Goal: Information Seeking & Learning: Compare options

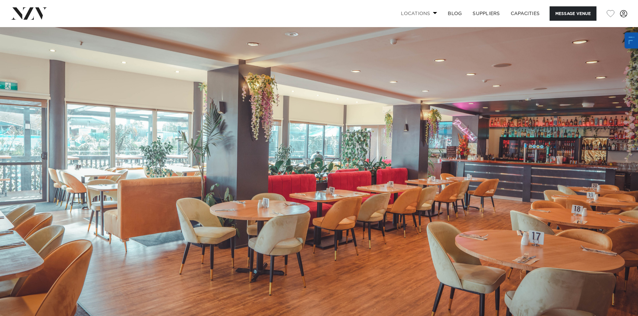
click at [413, 15] on link "Locations" at bounding box center [418, 13] width 47 height 14
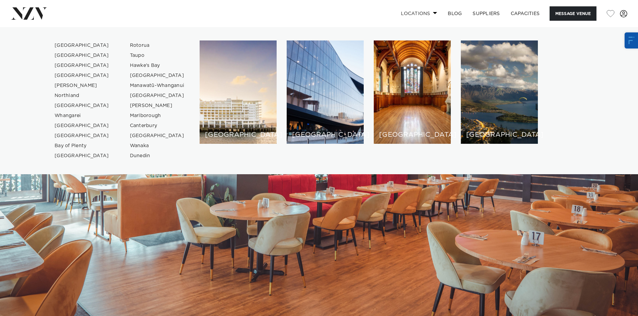
click at [413, 15] on link "Locations" at bounding box center [418, 13] width 47 height 14
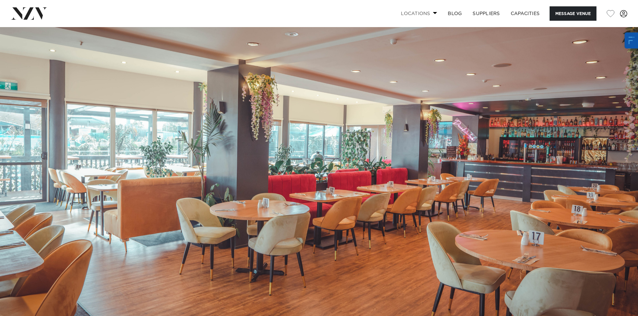
click at [411, 13] on link "Locations" at bounding box center [418, 13] width 47 height 14
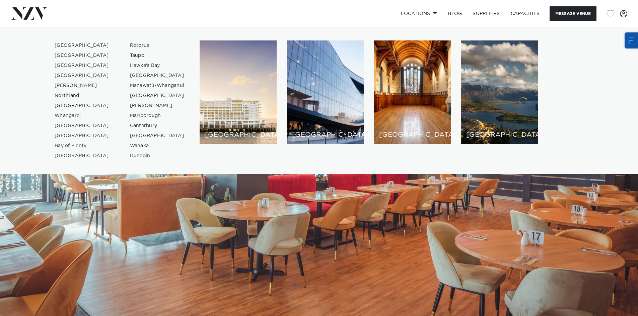
click at [72, 45] on link "[GEOGRAPHIC_DATA]" at bounding box center [81, 46] width 65 height 10
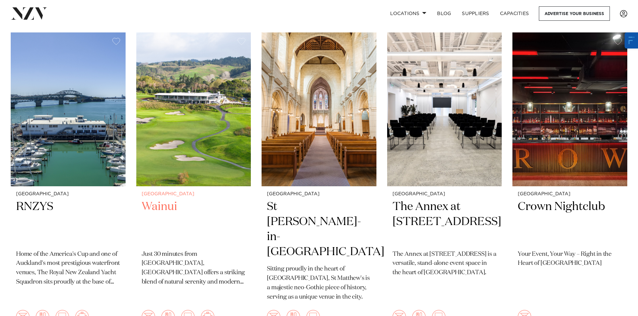
scroll to position [268, 0]
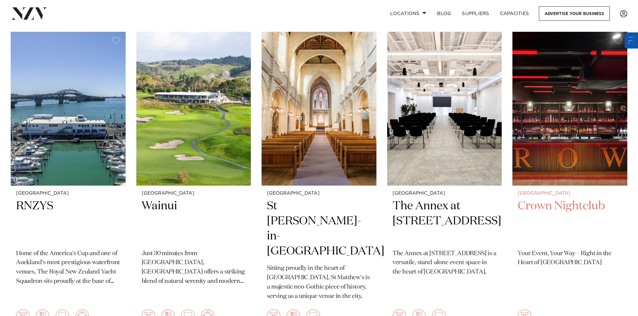
click at [563, 152] on img at bounding box center [569, 109] width 115 height 154
click at [381, 24] on nav "Locations Auckland Wellington Christchurch Queenstown Hamilton Northland Bay of…" at bounding box center [319, 13] width 638 height 27
click at [383, 23] on nav "Locations Auckland Wellington Christchurch Queenstown Hamilton Northland Bay of…" at bounding box center [319, 13] width 638 height 27
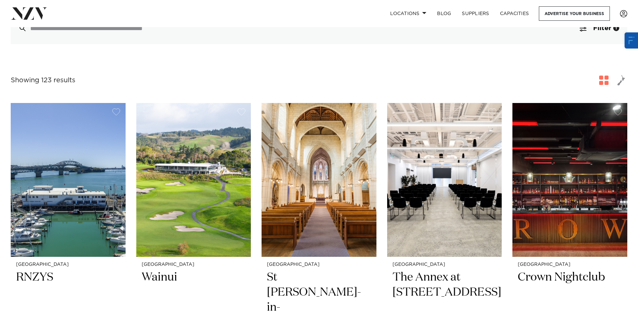
scroll to position [201, 0]
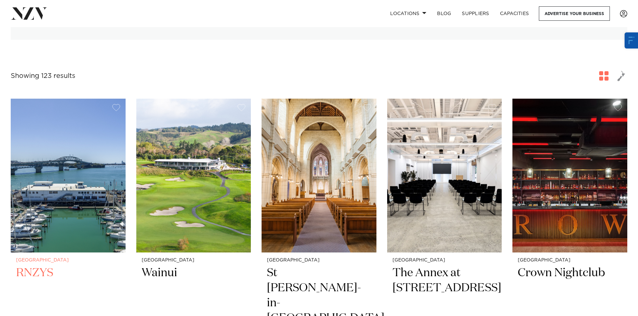
click at [91, 168] on img at bounding box center [68, 176] width 115 height 154
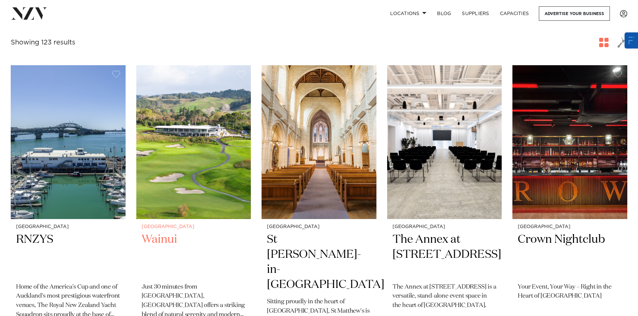
click at [193, 159] on img at bounding box center [193, 142] width 115 height 154
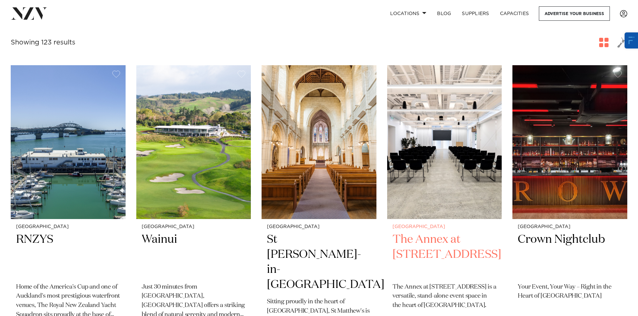
click at [430, 126] on img at bounding box center [444, 142] width 115 height 154
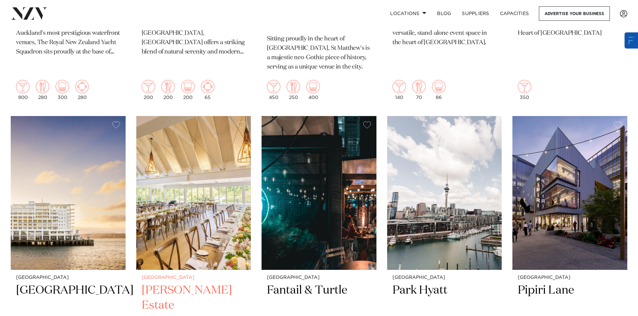
scroll to position [536, 0]
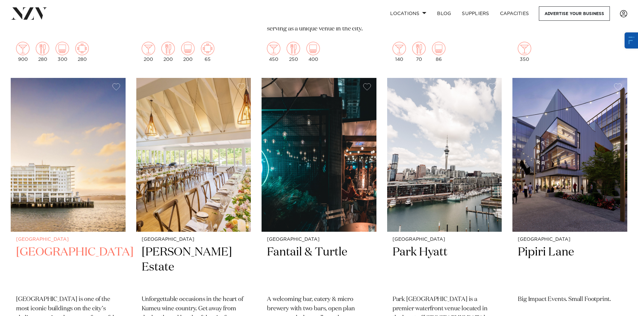
click at [93, 175] on img at bounding box center [68, 155] width 115 height 154
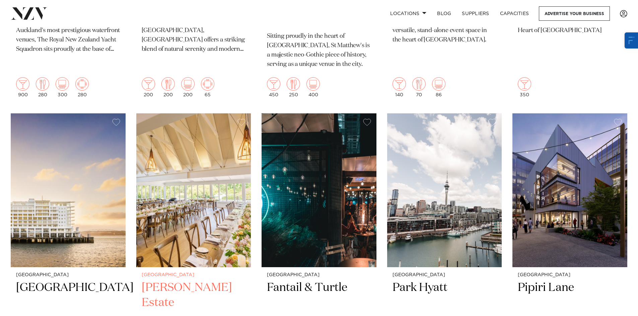
scroll to position [502, 0]
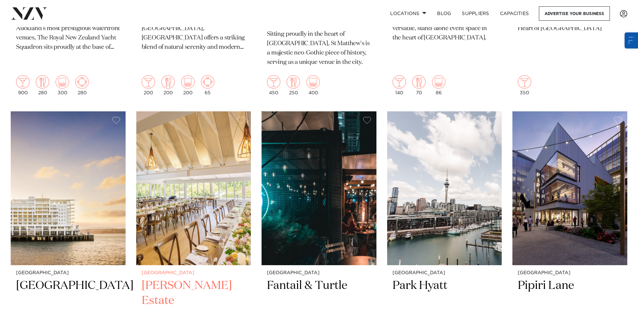
click at [194, 149] on img at bounding box center [193, 188] width 115 height 154
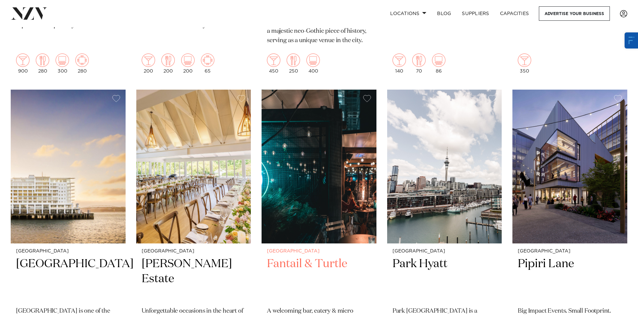
scroll to position [536, 0]
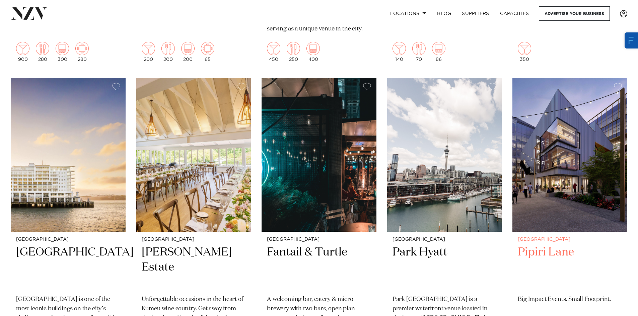
click at [541, 134] on img at bounding box center [569, 155] width 115 height 154
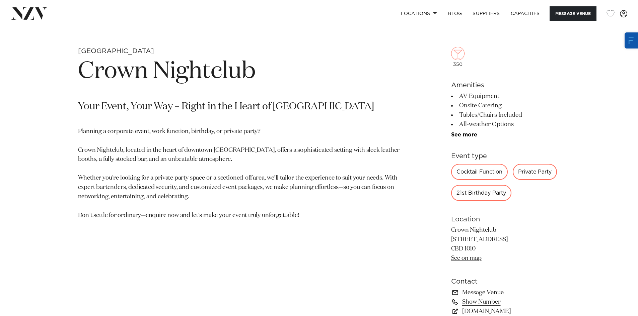
scroll to position [201, 0]
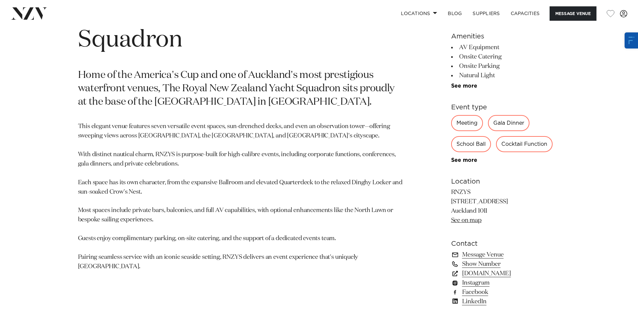
scroll to position [402, 0]
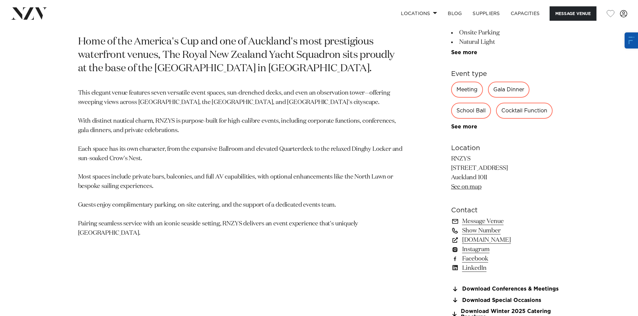
click at [469, 231] on link "Show Number" at bounding box center [505, 230] width 109 height 9
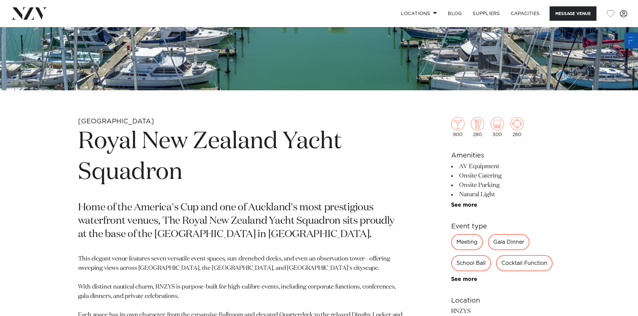
scroll to position [234, 0]
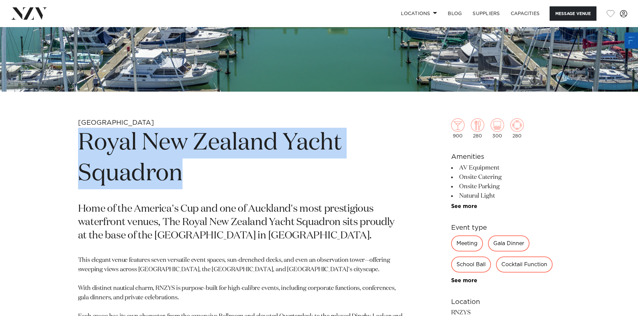
drag, startPoint x: 185, startPoint y: 173, endPoint x: 66, endPoint y: 142, distance: 122.6
click at [64, 144] on div "Auckland Royal New Zealand Yacht Squadron Home of the America's Cup and one of …" at bounding box center [319, 307] width 570 height 377
copy h1 "Royal New Zealand Yacht Squadron"
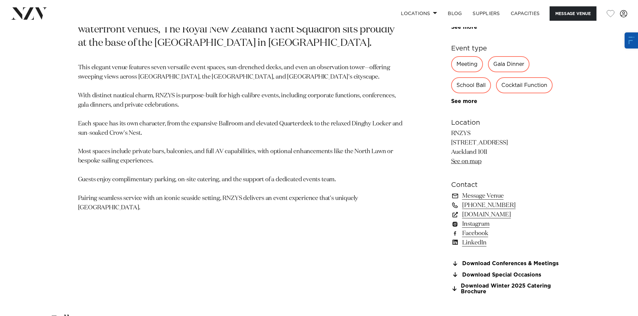
scroll to position [435, 0]
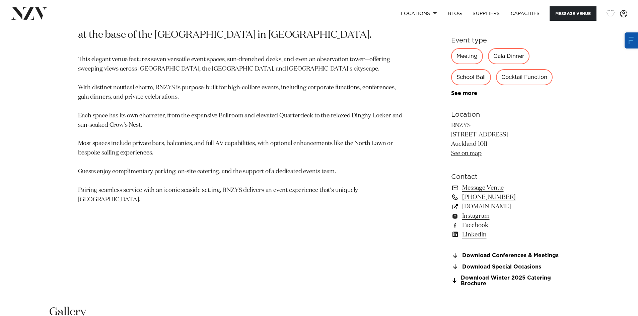
click at [468, 208] on link "rnzys.org.nz" at bounding box center [505, 206] width 109 height 9
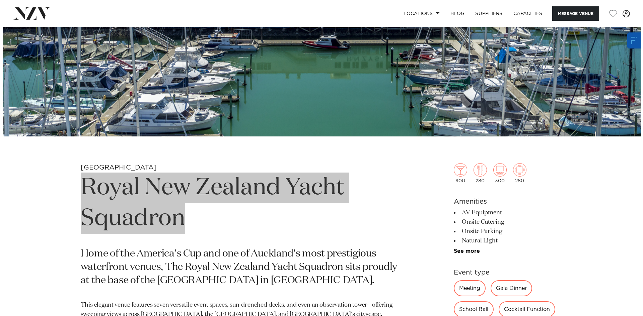
scroll to position [100, 0]
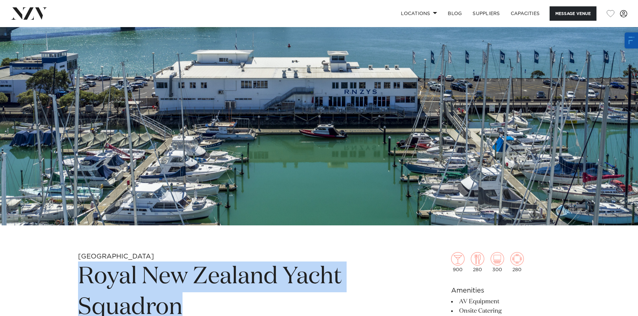
click at [180, 197] on img at bounding box center [319, 76] width 638 height 299
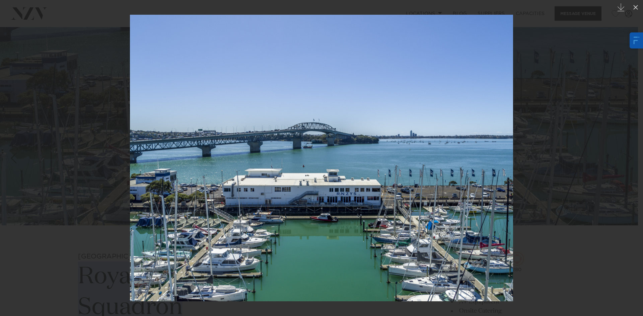
drag, startPoint x: 567, startPoint y: 52, endPoint x: 563, endPoint y: 54, distance: 4.3
click at [567, 52] on div at bounding box center [321, 158] width 643 height 316
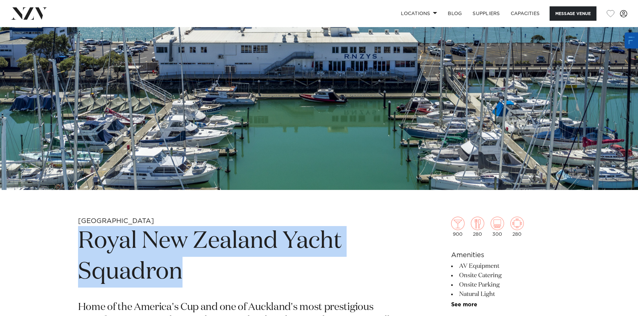
scroll to position [201, 0]
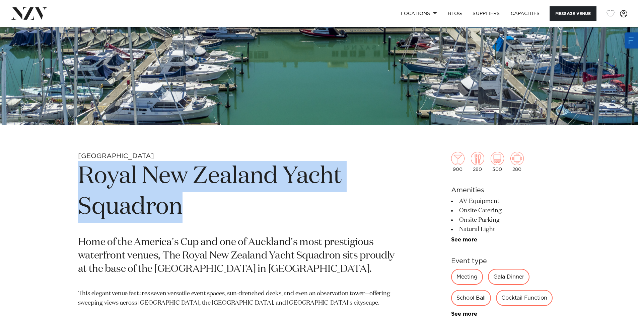
click at [185, 189] on h1 "Royal New Zealand Yacht Squadron" at bounding box center [240, 192] width 325 height 62
drag, startPoint x: 184, startPoint y: 213, endPoint x: 73, endPoint y: 183, distance: 115.4
copy h1 "Royal New Zealand Yacht Squadron"
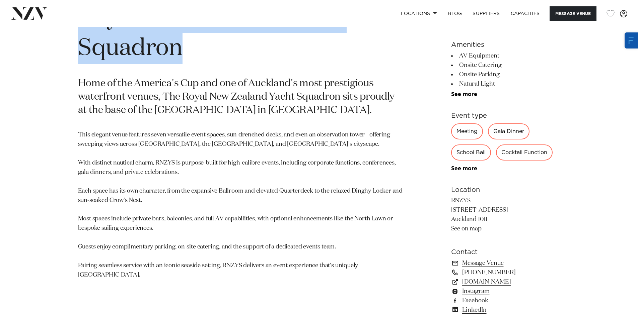
scroll to position [368, 0]
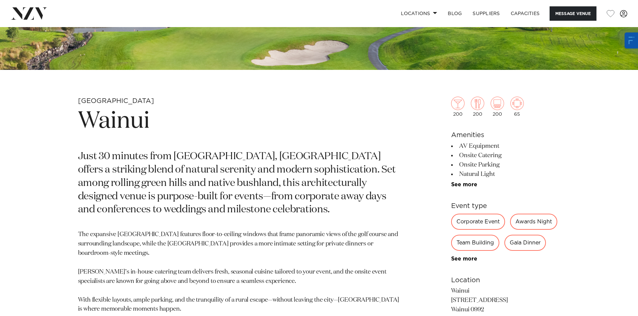
scroll to position [268, 0]
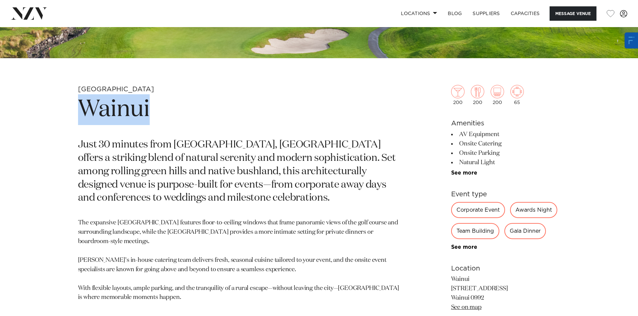
drag, startPoint x: 156, startPoint y: 113, endPoint x: 84, endPoint y: 108, distance: 72.1
click at [84, 108] on h1 "Wainui" at bounding box center [240, 109] width 325 height 31
copy h1 "Wainui"
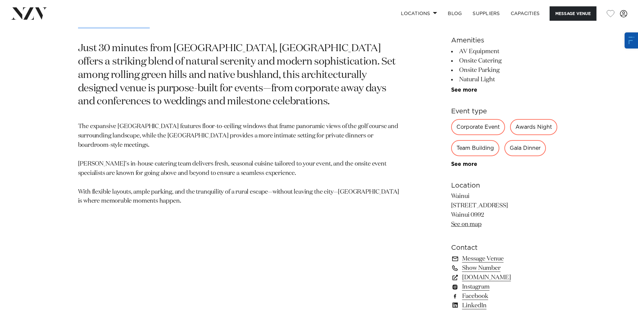
scroll to position [402, 0]
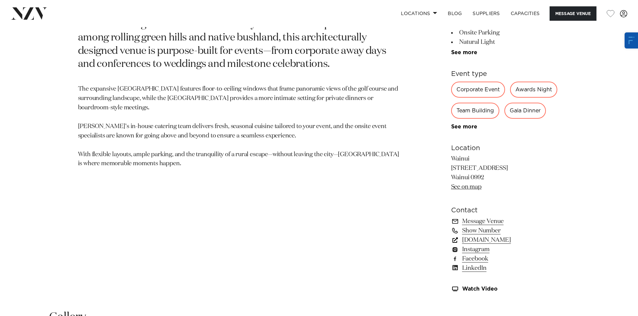
click at [482, 241] on link "[DOMAIN_NAME]" at bounding box center [505, 240] width 109 height 9
click at [492, 233] on link "Show Number" at bounding box center [505, 230] width 109 height 9
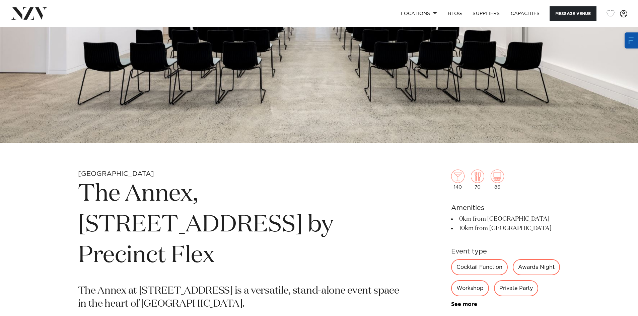
scroll to position [268, 0]
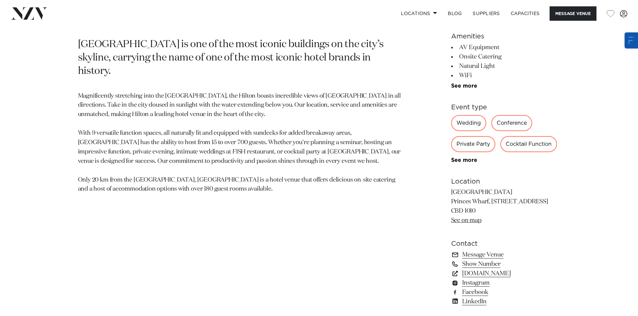
scroll to position [402, 0]
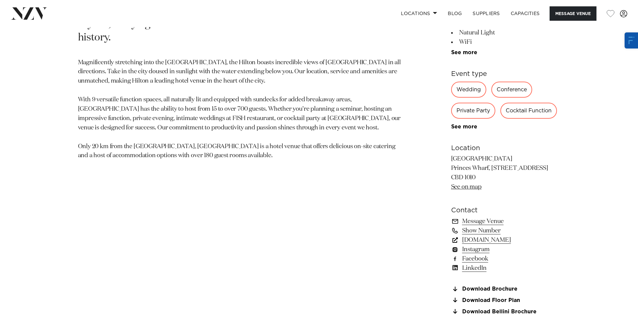
click at [487, 238] on link "www.hilton.com" at bounding box center [505, 240] width 109 height 9
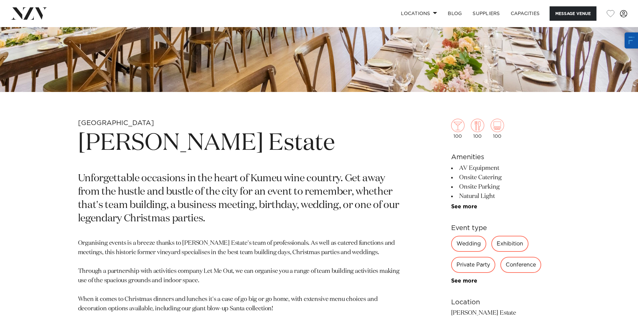
scroll to position [301, 0]
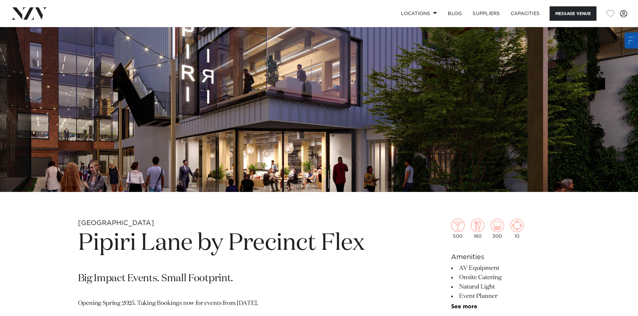
scroll to position [167, 0]
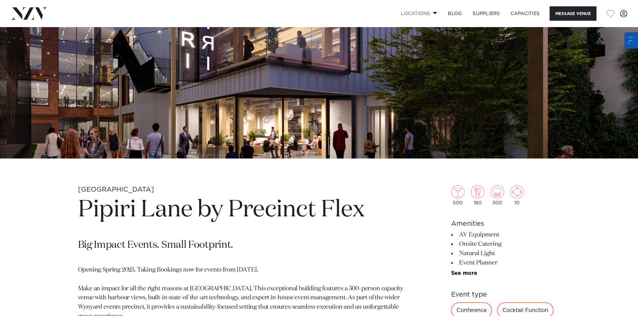
click at [425, 14] on link "Locations" at bounding box center [418, 13] width 47 height 14
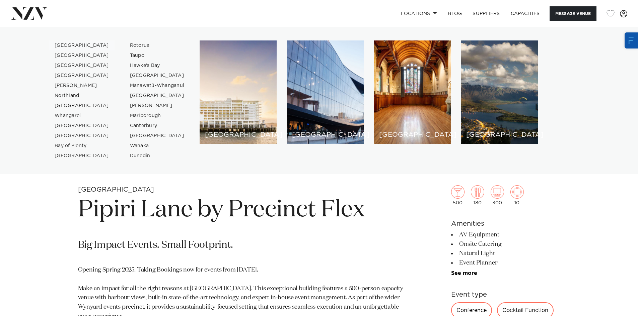
click at [66, 46] on link "[GEOGRAPHIC_DATA]" at bounding box center [81, 46] width 65 height 10
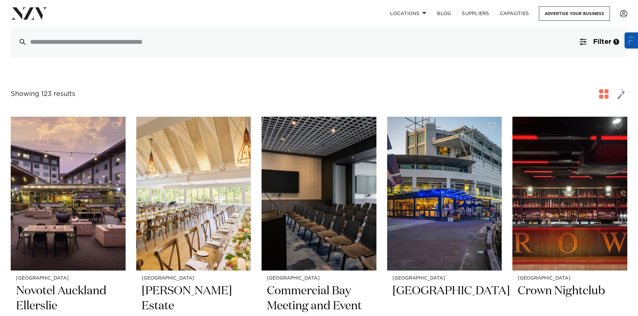
scroll to position [268, 0]
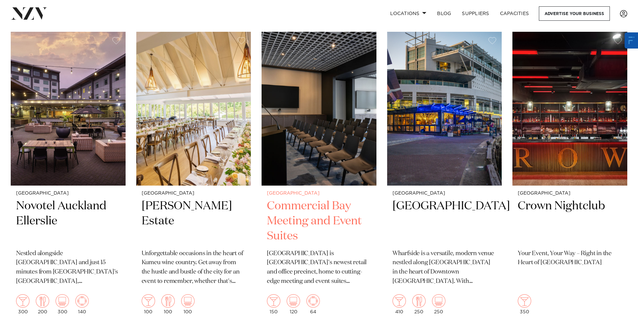
click at [310, 129] on img at bounding box center [318, 109] width 115 height 154
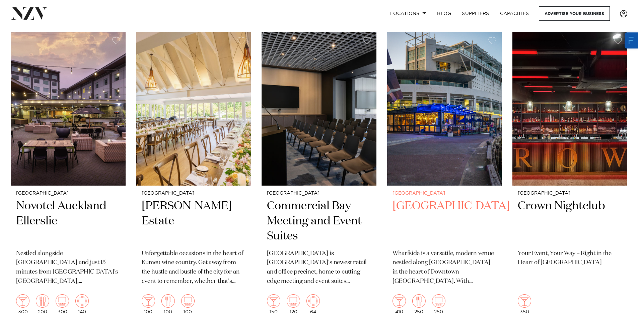
click at [426, 125] on img at bounding box center [444, 109] width 115 height 154
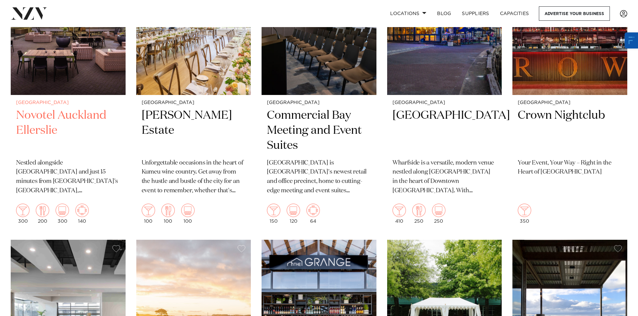
scroll to position [301, 0]
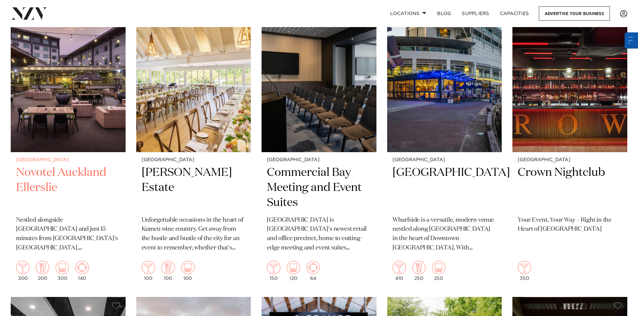
click at [69, 93] on img at bounding box center [68, 75] width 115 height 154
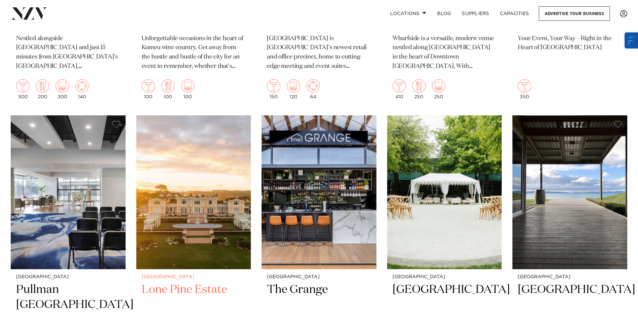
scroll to position [569, 0]
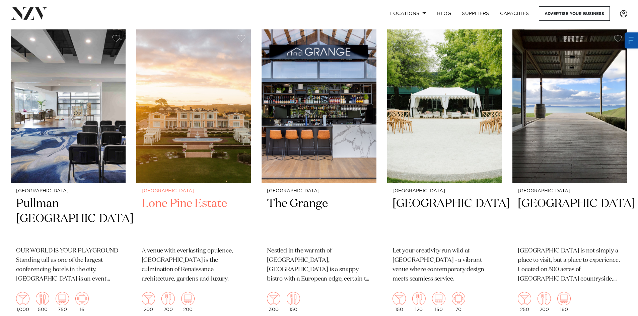
click at [214, 116] on img at bounding box center [193, 106] width 115 height 154
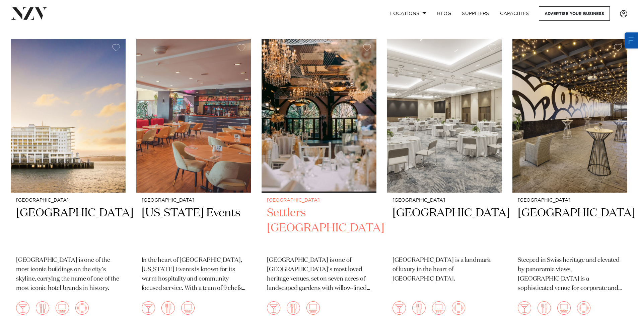
scroll to position [870, 0]
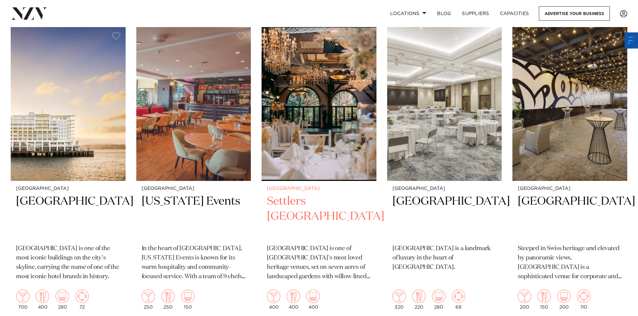
click at [325, 145] on img at bounding box center [318, 104] width 115 height 154
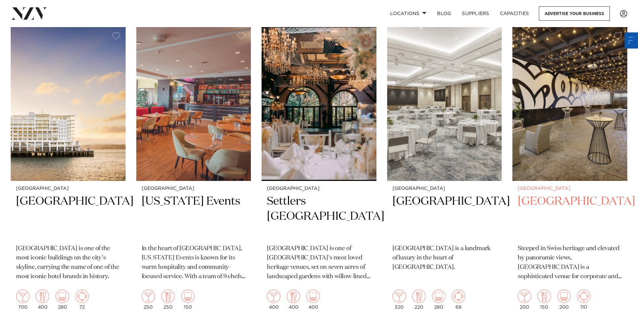
click at [555, 194] on h2 "Movenpick Hotel Auckland" at bounding box center [570, 216] width 104 height 45
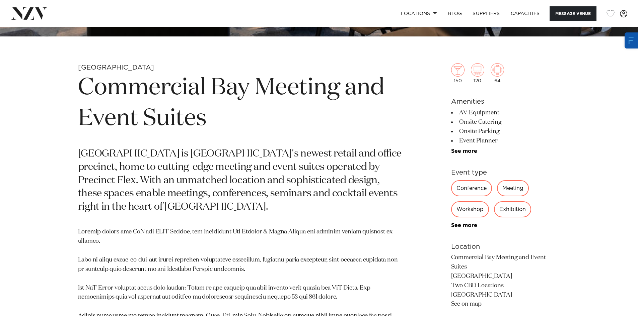
scroll to position [301, 0]
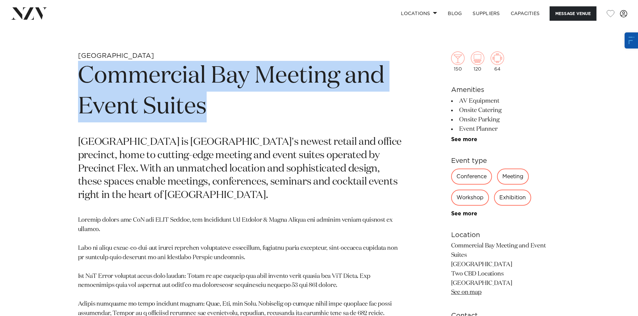
drag, startPoint x: 206, startPoint y: 107, endPoint x: 63, endPoint y: 78, distance: 145.4
click at [63, 78] on div "Auckland Commercial Bay Meeting and Event Suites Commercial Bay is Auckland's n…" at bounding box center [319, 292] width 570 height 481
copy h1 "Commercial Bay Meeting and Event Suites"
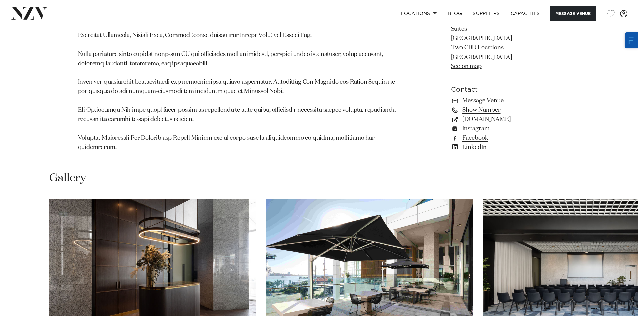
scroll to position [603, 0]
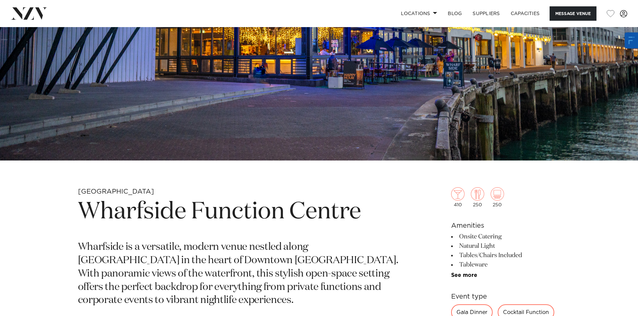
scroll to position [234, 0]
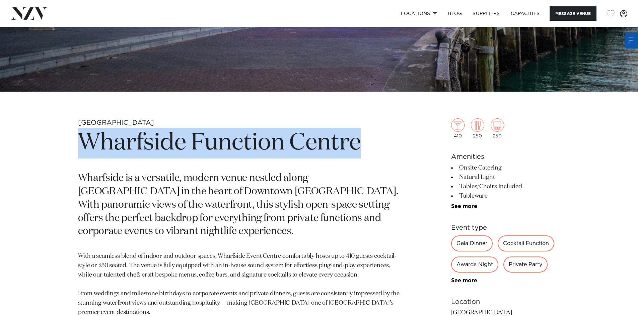
drag, startPoint x: 368, startPoint y: 143, endPoint x: 84, endPoint y: 126, distance: 283.8
click at [83, 139] on h1 "Wharfside Function Centre" at bounding box center [240, 143] width 325 height 31
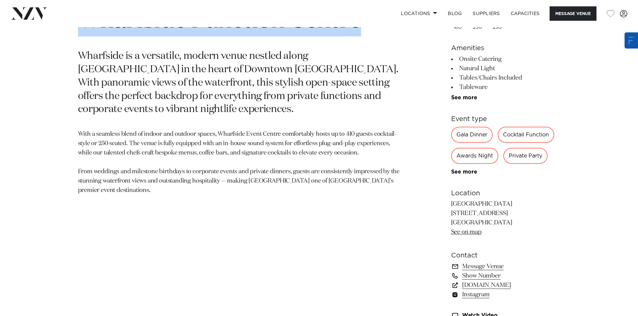
scroll to position [368, 0]
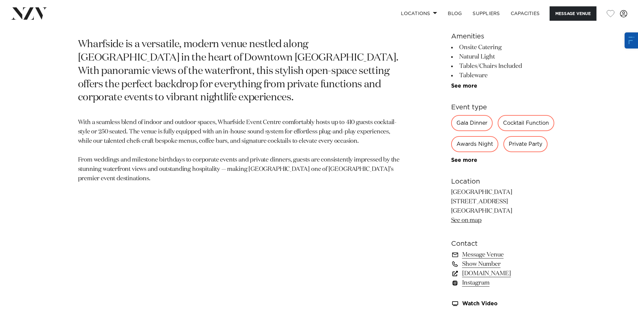
click at [487, 274] on link "[DOMAIN_NAME]" at bounding box center [505, 273] width 109 height 9
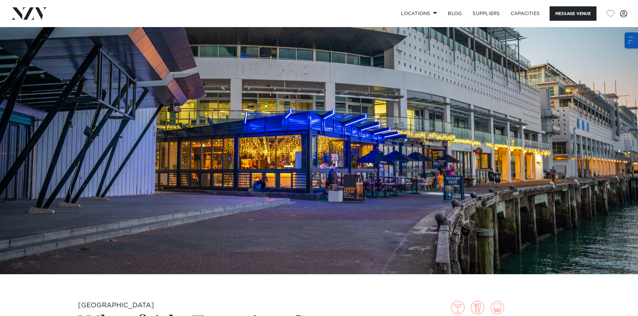
scroll to position [134, 0]
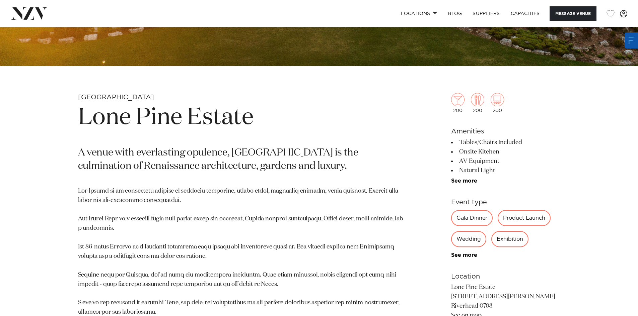
scroll to position [268, 0]
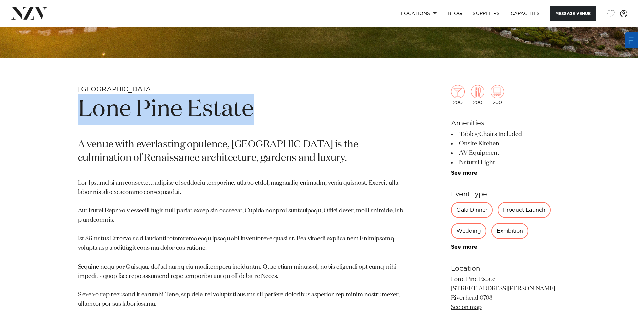
drag, startPoint x: 249, startPoint y: 108, endPoint x: 56, endPoint y: 105, distance: 193.2
click at [56, 105] on div "Auckland Lone Pine Estate A venue with everlasting opulence, Lone Pine Estate i…" at bounding box center [319, 254] width 570 height 339
copy h1 "Lone Pine Estate"
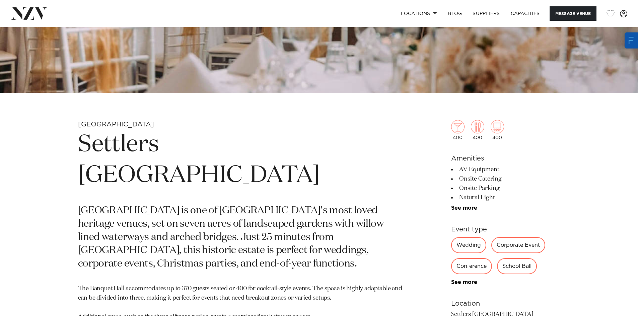
scroll to position [234, 0]
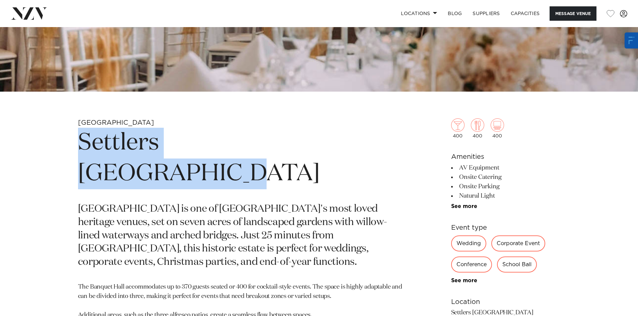
drag, startPoint x: 333, startPoint y: 152, endPoint x: 73, endPoint y: 148, distance: 260.5
click at [73, 148] on div "Auckland Settlers [GEOGRAPHIC_DATA] [GEOGRAPHIC_DATA] is one of [GEOGRAPHIC_DAT…" at bounding box center [319, 305] width 570 height 373
copy h1 "Settlers [GEOGRAPHIC_DATA]"
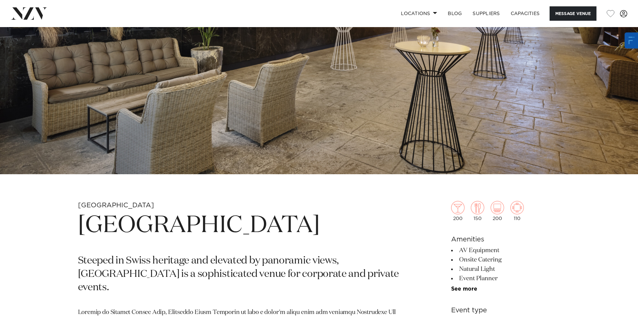
scroll to position [100, 0]
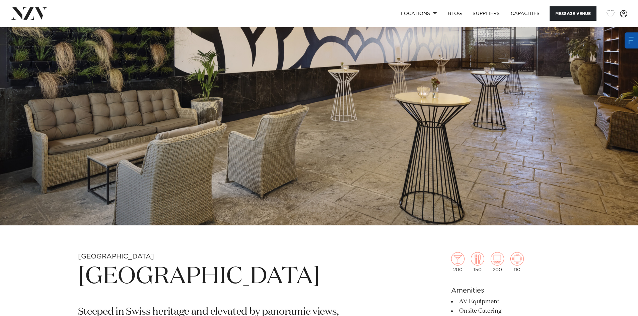
click at [306, 282] on h1 "Mövenpick Hotel Auckland" at bounding box center [240, 277] width 325 height 31
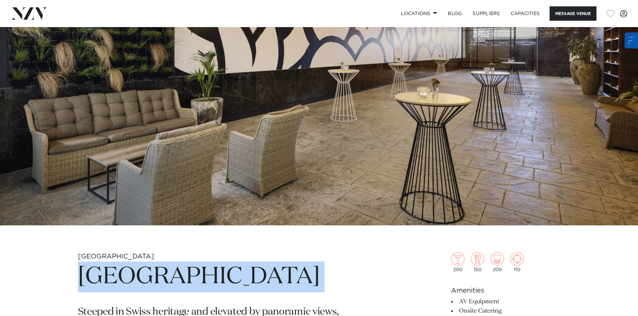
click at [306, 282] on h1 "Mövenpick Hotel Auckland" at bounding box center [240, 277] width 325 height 31
copy section "Mövenpick Hotel Auckland"
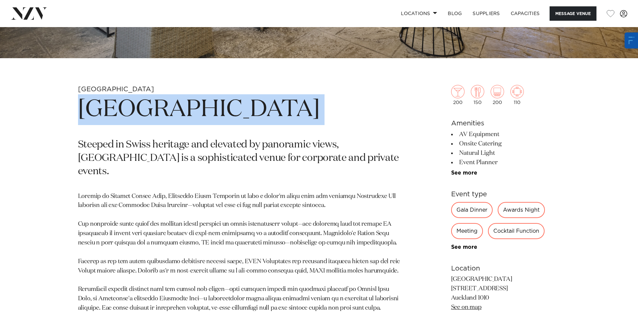
scroll to position [368, 0]
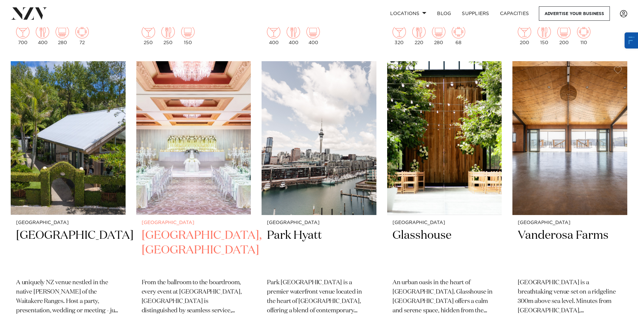
scroll to position [1138, 0]
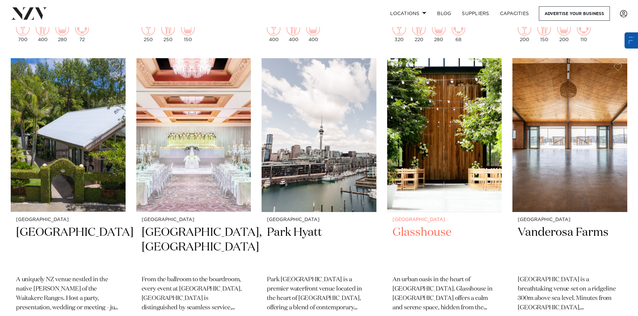
click at [420, 225] on h2 "Glasshouse" at bounding box center [444, 247] width 104 height 45
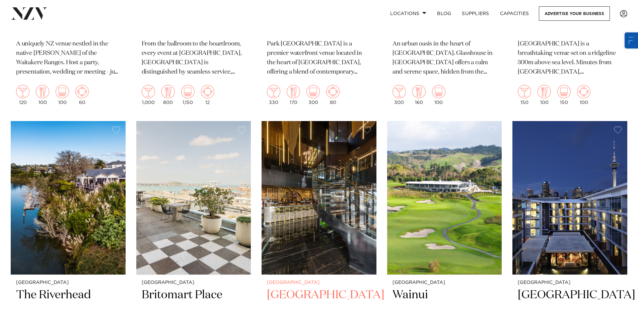
scroll to position [1406, 0]
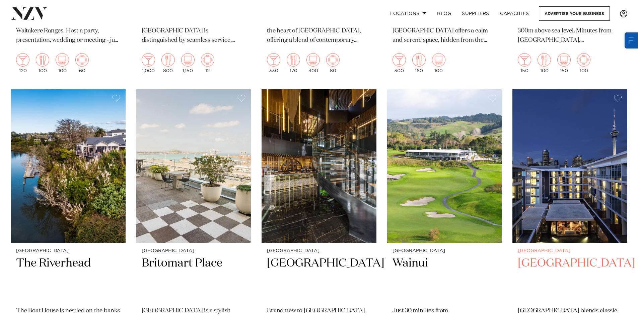
click at [542, 256] on h2 "Sofitel Auckland Viaduct Harbour" at bounding box center [570, 278] width 104 height 45
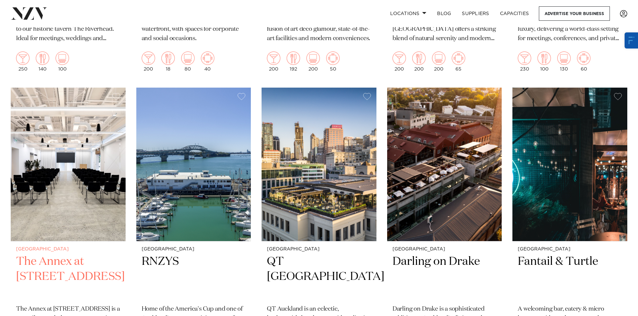
scroll to position [1774, 0]
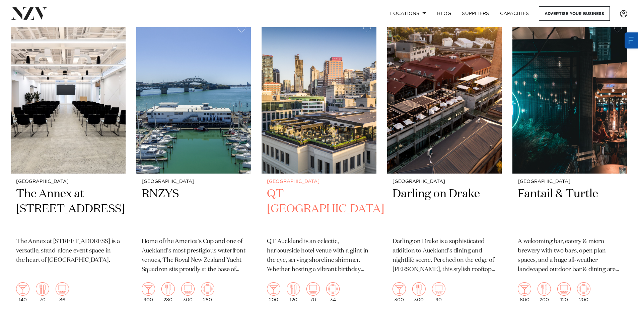
click at [323, 104] on img at bounding box center [318, 97] width 115 height 154
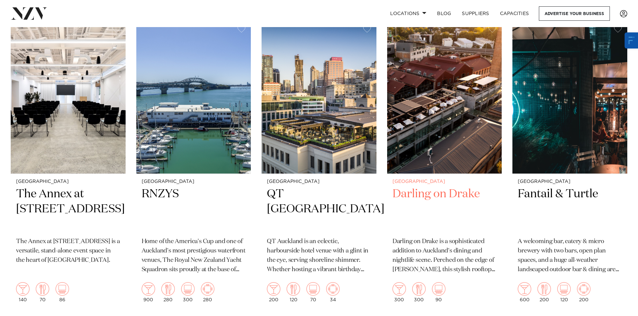
click at [426, 187] on h2 "Darling on Drake" at bounding box center [444, 209] width 104 height 45
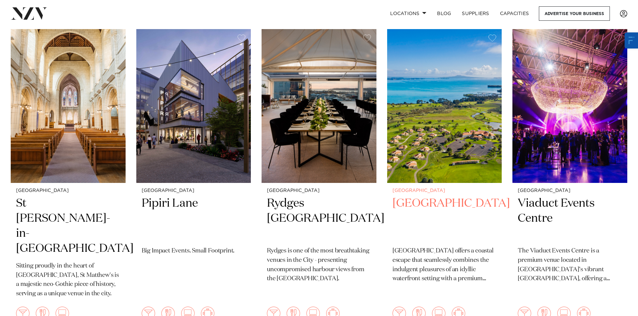
scroll to position [2076, 0]
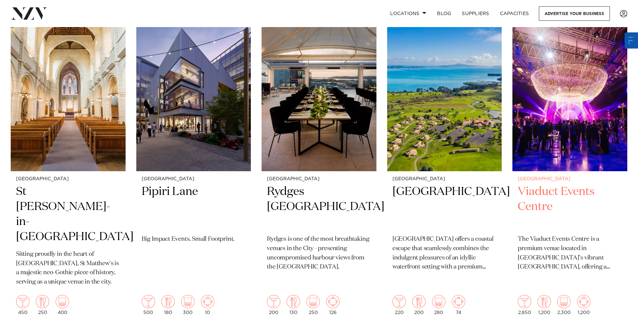
click at [551, 171] on div "Auckland Viaduct Events Centre The Viaduct Events Centre is a premium venue loc…" at bounding box center [569, 245] width 115 height 149
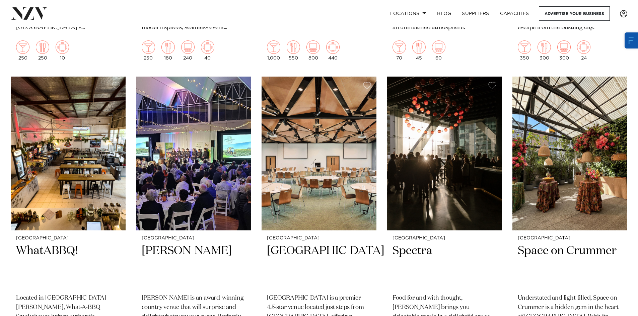
scroll to position [2645, 0]
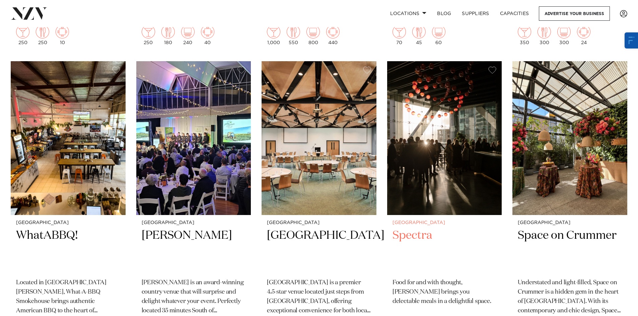
click at [418, 228] on h2 "Spectra" at bounding box center [444, 250] width 104 height 45
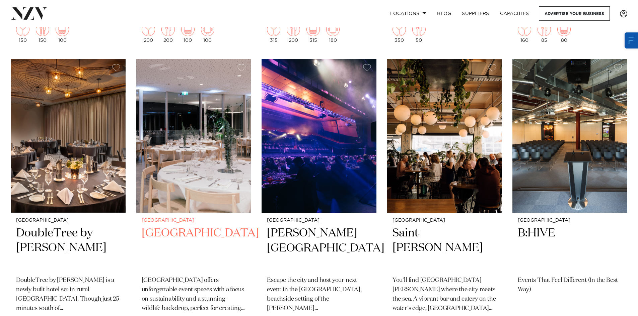
scroll to position [2980, 0]
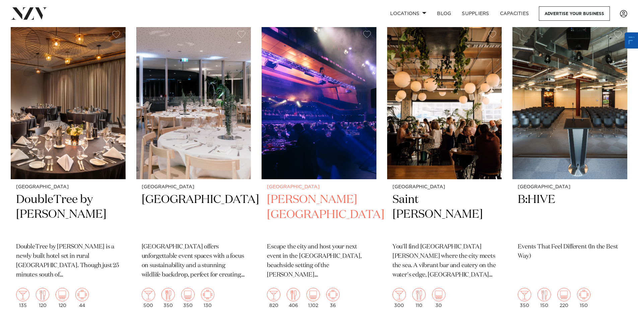
click at [307, 193] on h2 "[PERSON_NAME][GEOGRAPHIC_DATA]" at bounding box center [319, 215] width 104 height 45
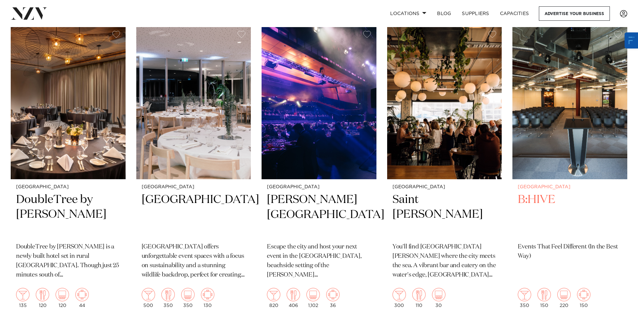
click at [527, 193] on h2 "B:HIVE" at bounding box center [570, 215] width 104 height 45
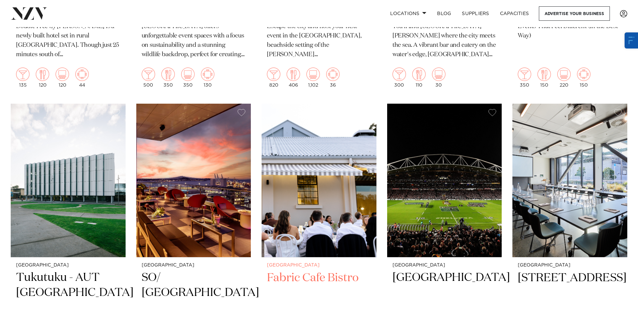
scroll to position [3281, 0]
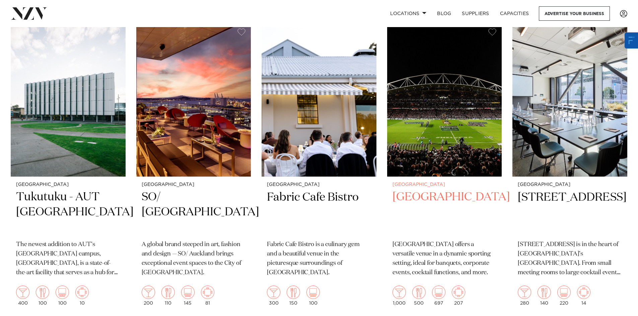
click at [424, 190] on h2 "North Harbour Stadium" at bounding box center [444, 212] width 104 height 45
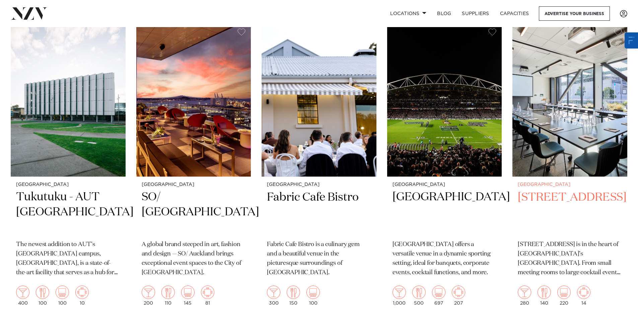
click at [531, 190] on h2 "12 Madden Street" at bounding box center [570, 212] width 104 height 45
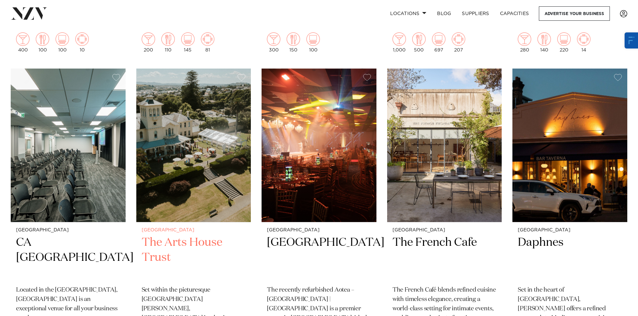
scroll to position [3549, 0]
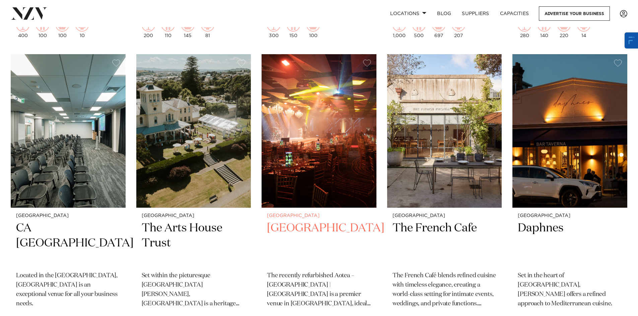
click at [304, 221] on h2 "Aotea Centre" at bounding box center [319, 243] width 104 height 45
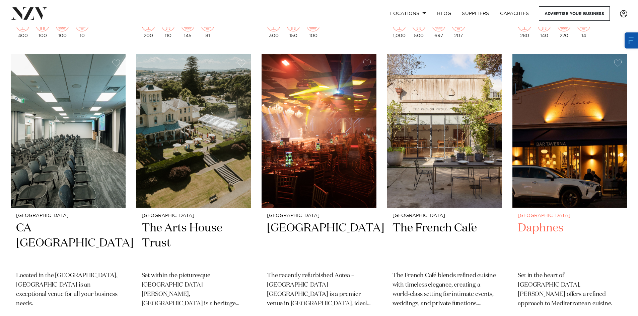
click at [526, 221] on h2 "Daphnes" at bounding box center [570, 243] width 104 height 45
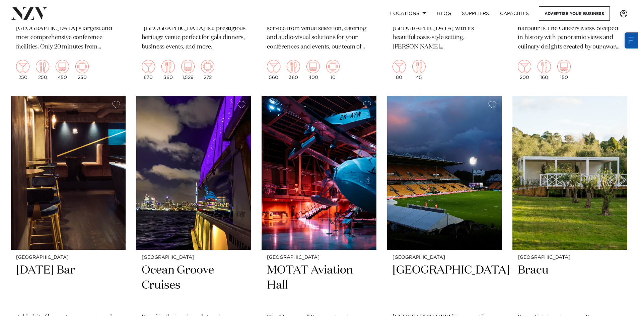
scroll to position [4754, 0]
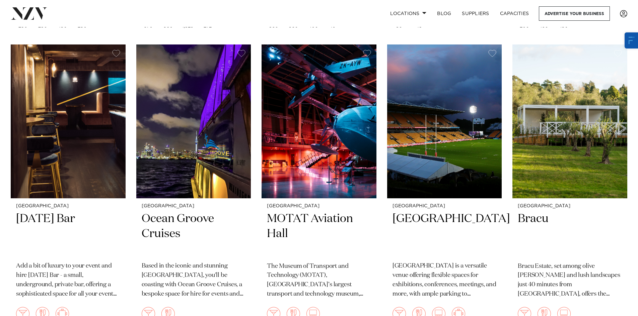
drag, startPoint x: 561, startPoint y: 132, endPoint x: 505, endPoint y: 98, distance: 65.8
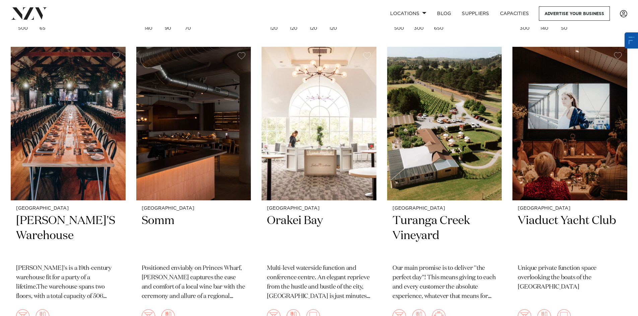
scroll to position [5960, 0]
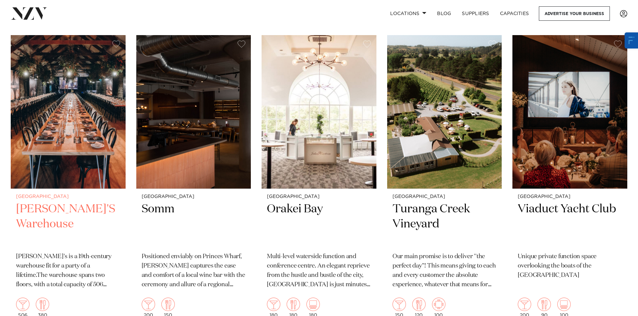
click at [86, 147] on img at bounding box center [68, 112] width 115 height 154
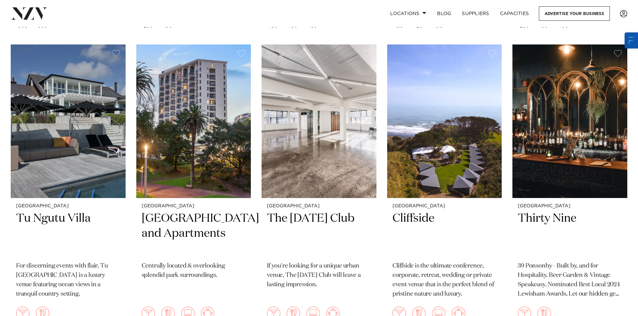
scroll to position [6261, 0]
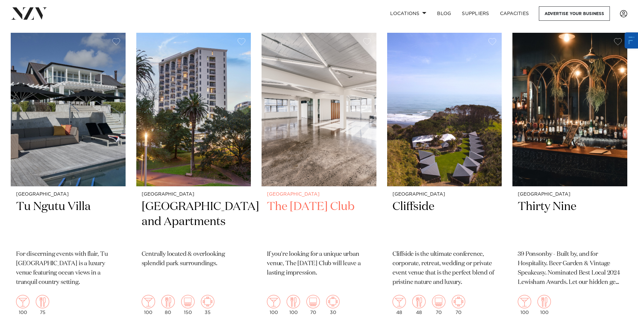
click at [287, 136] on img at bounding box center [318, 110] width 115 height 154
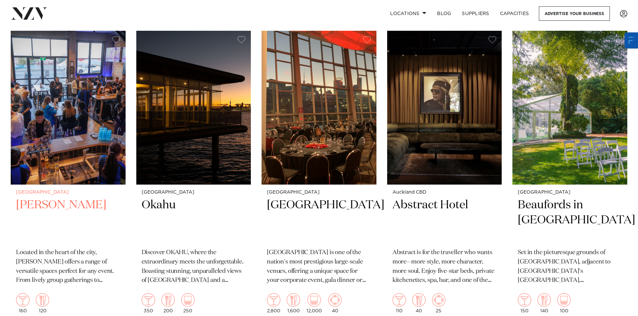
scroll to position [6562, 0]
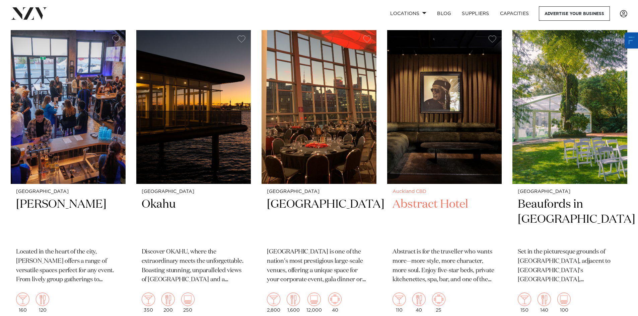
click at [434, 132] on img at bounding box center [444, 107] width 115 height 154
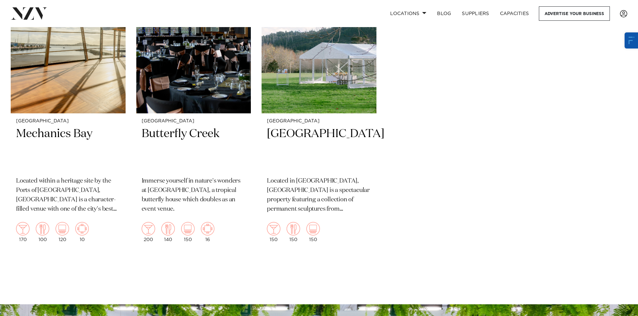
scroll to position [7533, 0]
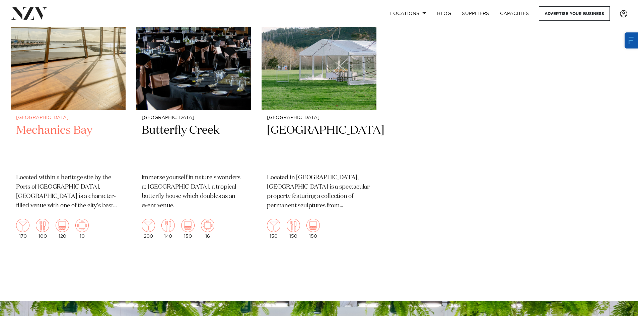
click at [44, 123] on h2 "Mechanics Bay" at bounding box center [68, 145] width 104 height 45
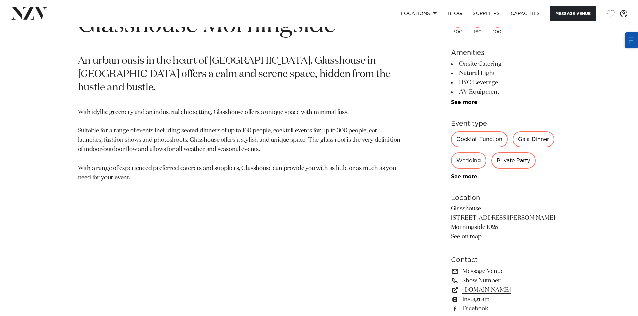
scroll to position [368, 0]
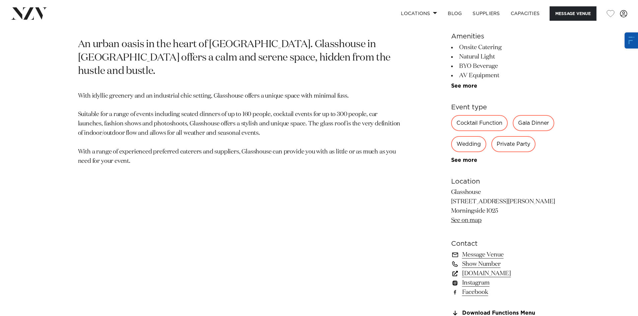
click at [487, 272] on link "[DOMAIN_NAME]" at bounding box center [505, 273] width 109 height 9
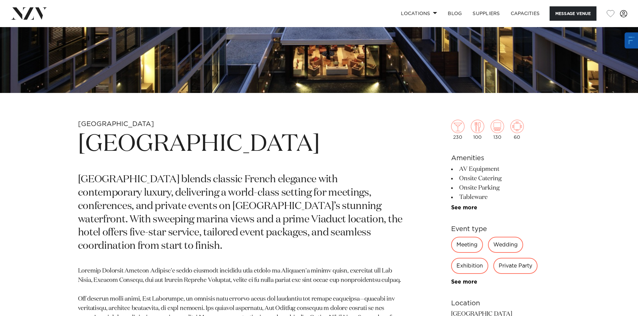
scroll to position [234, 0]
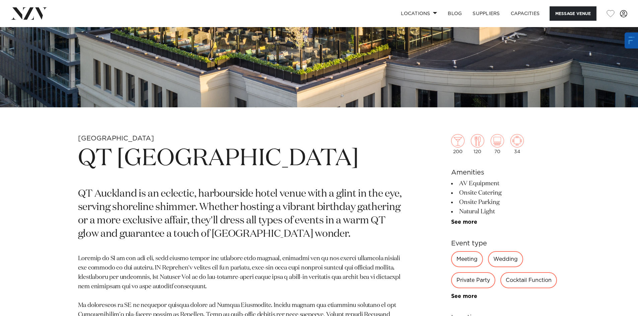
scroll to position [234, 0]
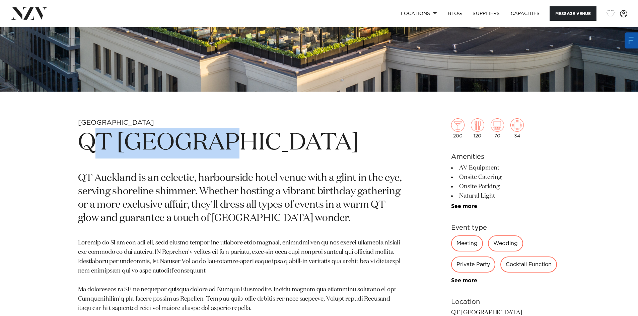
drag, startPoint x: 238, startPoint y: 140, endPoint x: 100, endPoint y: 145, distance: 138.4
click at [100, 145] on h1 "QT Auckland" at bounding box center [240, 143] width 325 height 31
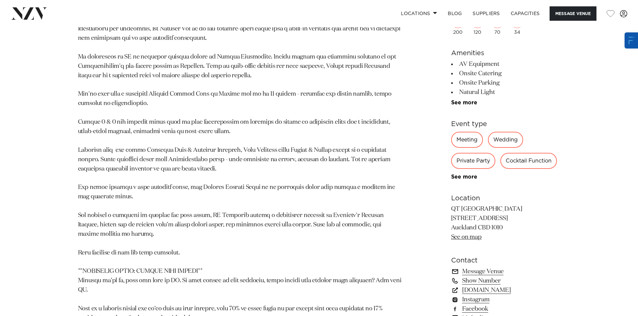
scroll to position [469, 0]
click at [491, 289] on link "www.qthotels.com" at bounding box center [505, 288] width 109 height 9
click at [492, 279] on link "Show Number" at bounding box center [505, 279] width 109 height 9
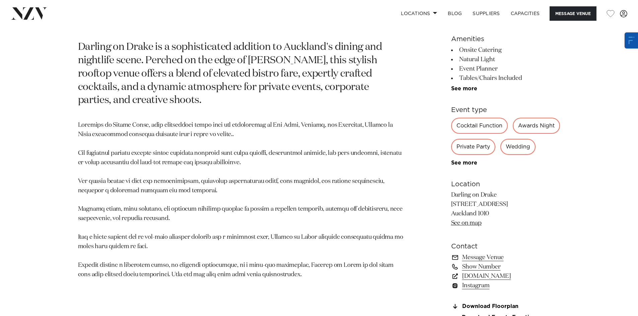
scroll to position [368, 0]
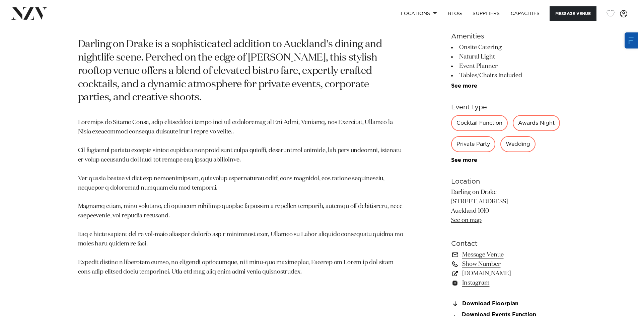
click at [477, 279] on link "www.darlingondrake.com" at bounding box center [505, 273] width 109 height 9
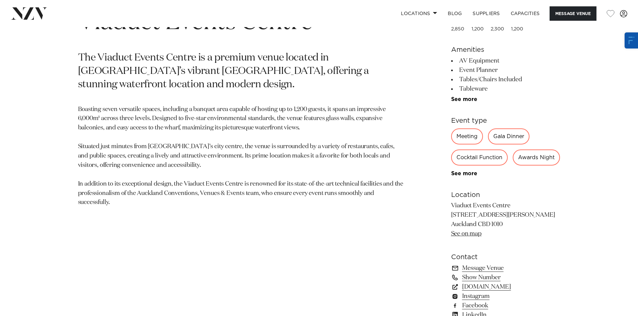
scroll to position [402, 0]
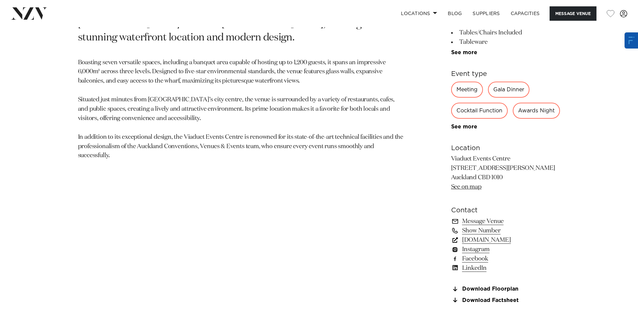
click at [531, 245] on link "[DOMAIN_NAME]" at bounding box center [505, 240] width 109 height 9
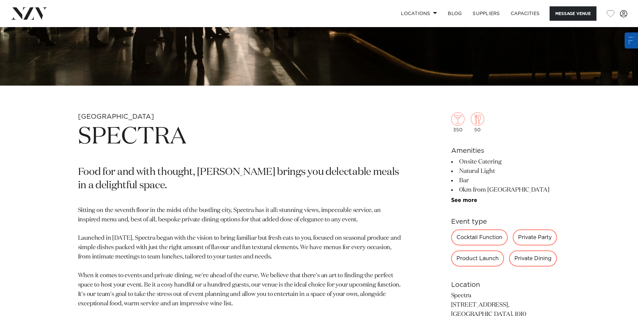
scroll to position [301, 0]
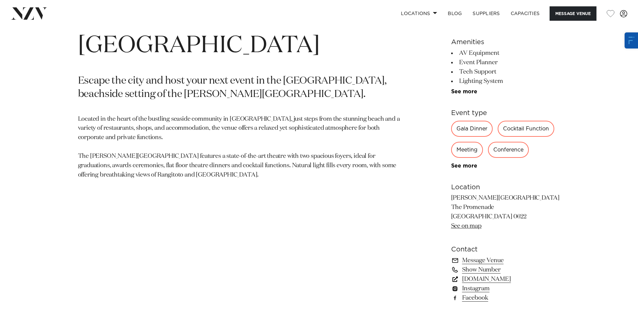
scroll to position [435, 0]
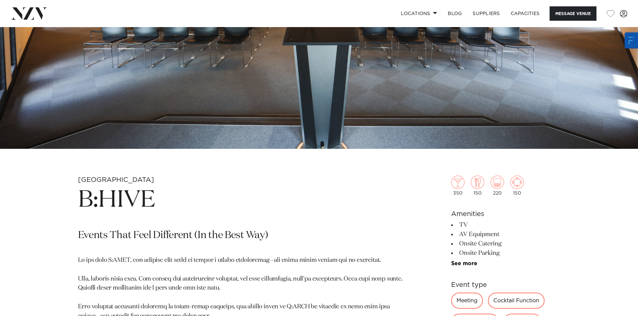
scroll to position [100, 0]
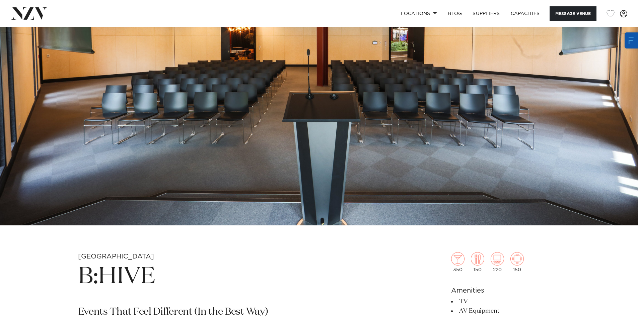
click at [122, 284] on h1 "B:HIVE" at bounding box center [240, 277] width 325 height 31
click at [121, 282] on h1 "B:HIVE" at bounding box center [240, 277] width 325 height 31
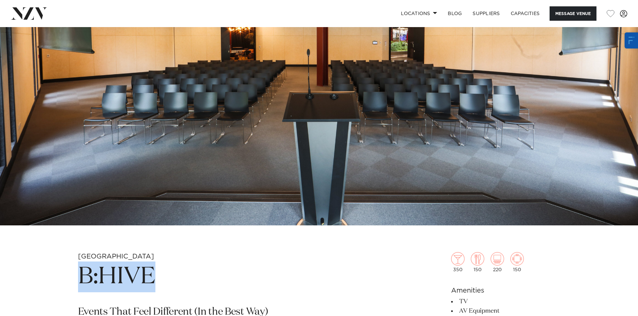
drag, startPoint x: 185, startPoint y: 278, endPoint x: 50, endPoint y: 279, distance: 135.3
copy h1 "B:HIVE"
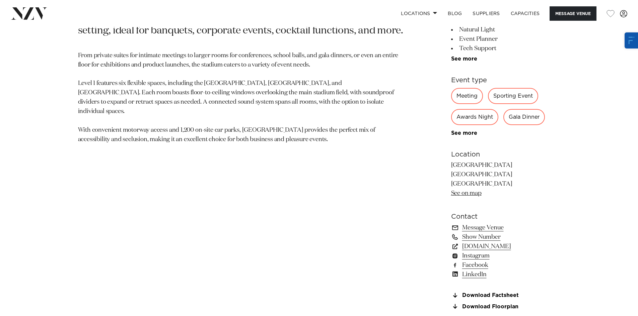
scroll to position [402, 0]
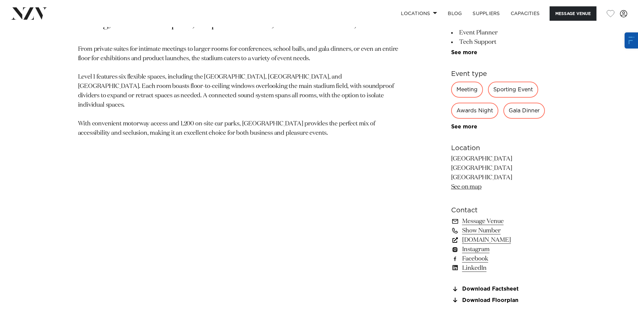
click at [511, 240] on link "www.aucklandconventions.co.nz" at bounding box center [505, 240] width 109 height 9
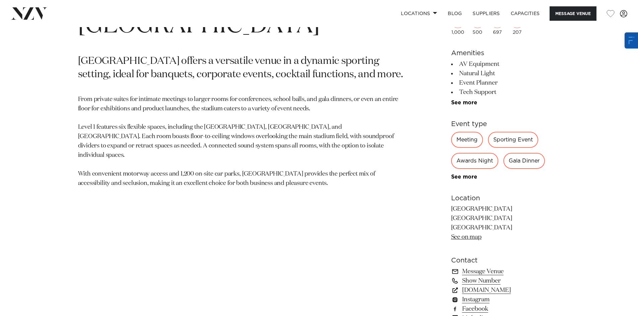
scroll to position [268, 0]
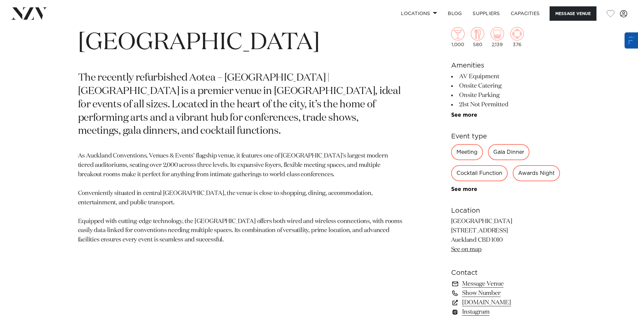
scroll to position [502, 0]
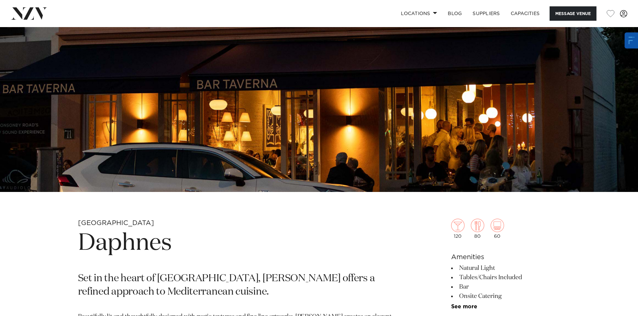
scroll to position [100, 0]
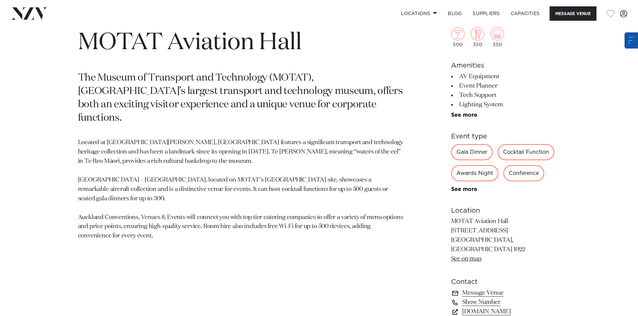
scroll to position [368, 0]
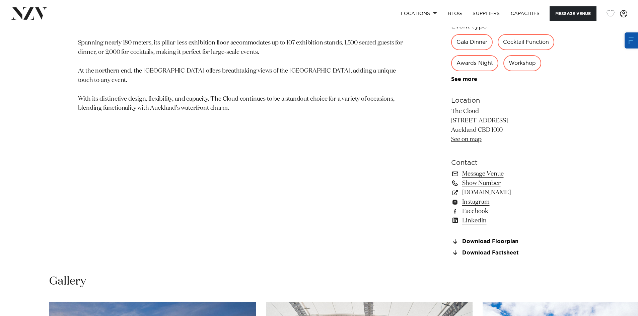
scroll to position [469, 0]
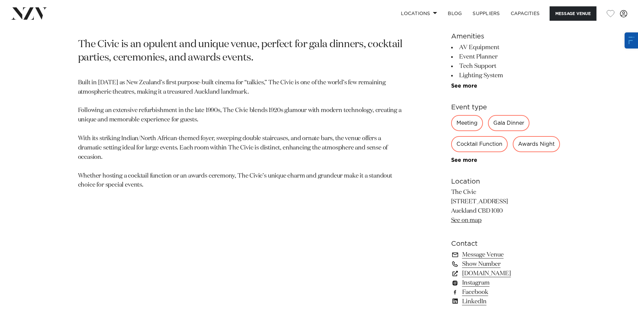
scroll to position [536, 0]
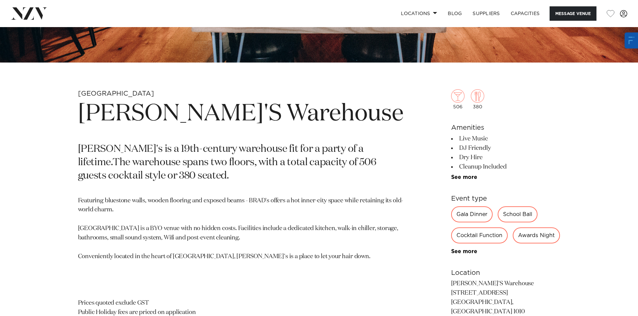
scroll to position [268, 0]
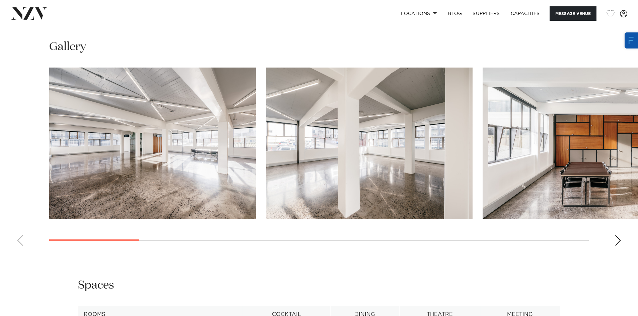
scroll to position [636, 0]
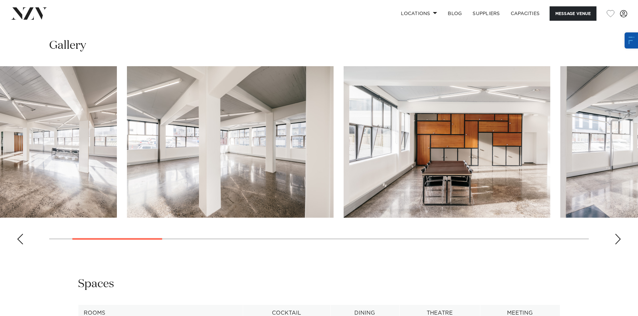
click at [163, 188] on img "2 / 15" at bounding box center [230, 142] width 207 height 152
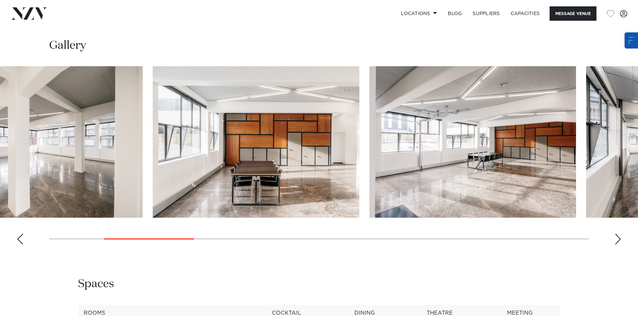
click at [369, 170] on img "4 / 15" at bounding box center [472, 142] width 207 height 152
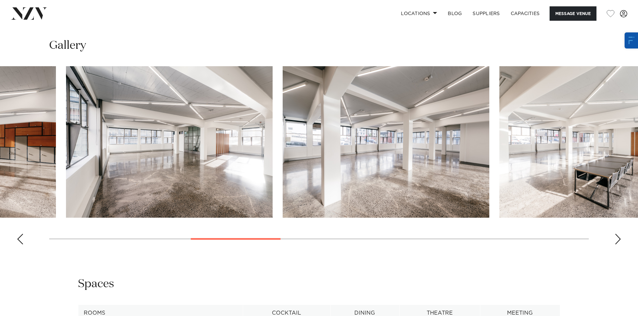
click at [308, 165] on img "6 / 15" at bounding box center [386, 142] width 207 height 152
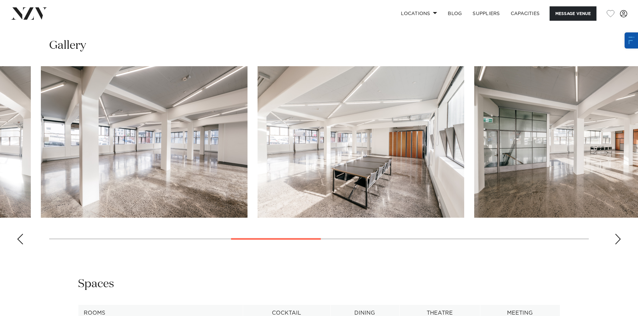
click at [297, 155] on img "7 / 15" at bounding box center [360, 142] width 207 height 152
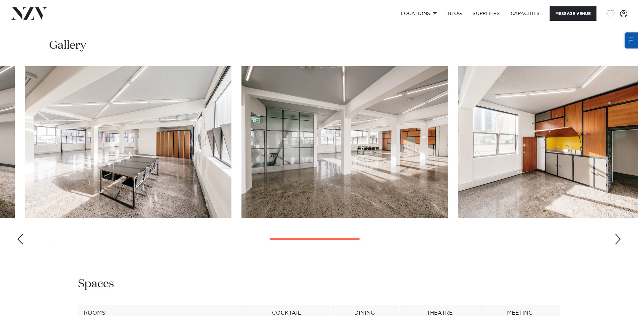
click at [458, 148] on img "9 / 15" at bounding box center [561, 142] width 207 height 152
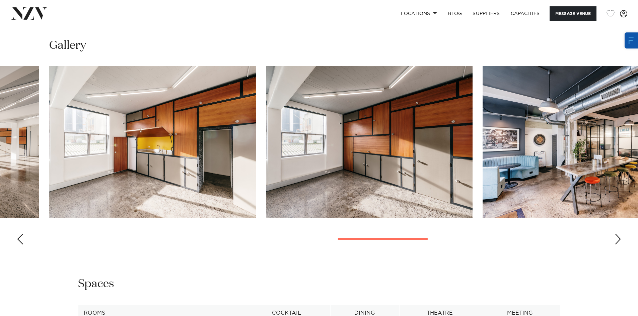
click at [482, 137] on img "11 / 15" at bounding box center [585, 142] width 207 height 152
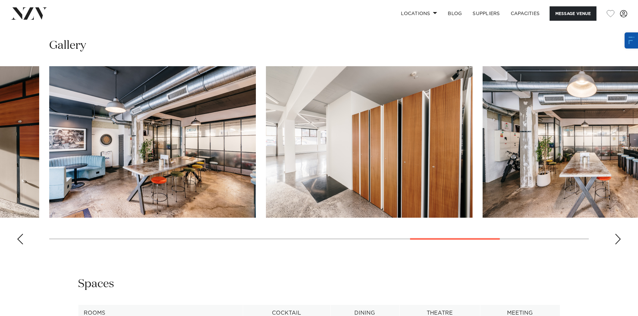
click at [482, 144] on img "13 / 15" at bounding box center [585, 142] width 207 height 152
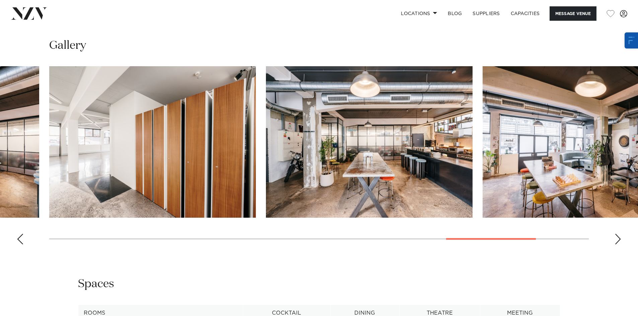
click at [266, 166] on img "13 / 15" at bounding box center [369, 142] width 207 height 152
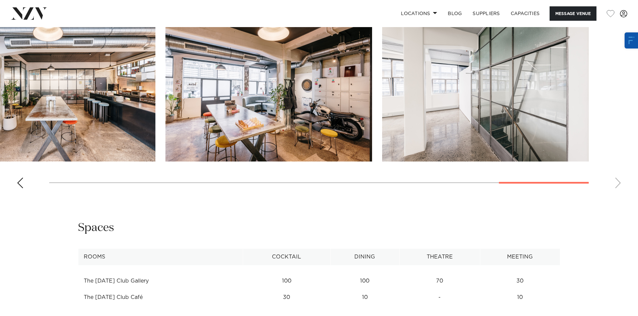
scroll to position [770, 0]
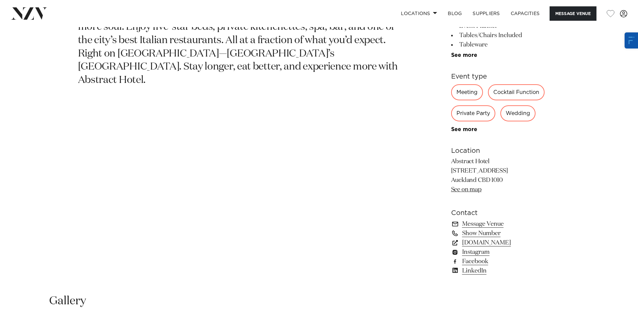
scroll to position [402, 0]
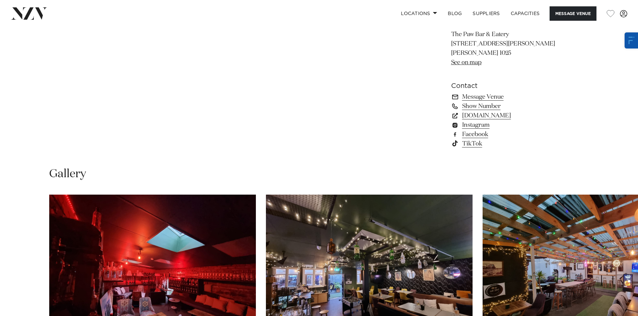
scroll to position [469, 0]
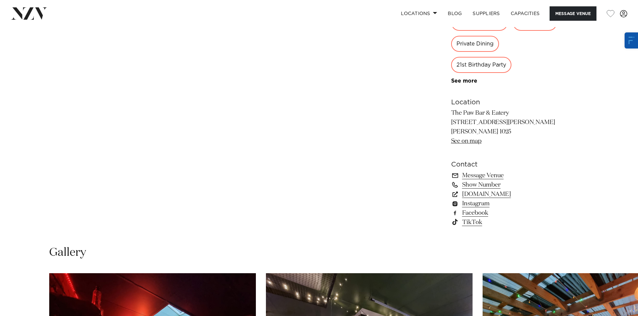
click at [475, 142] on link "See on map" at bounding box center [466, 141] width 30 height 6
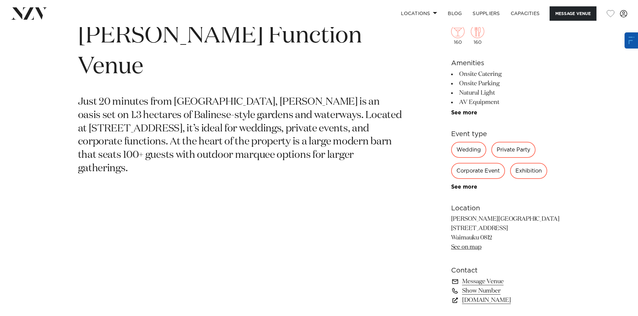
scroll to position [402, 0]
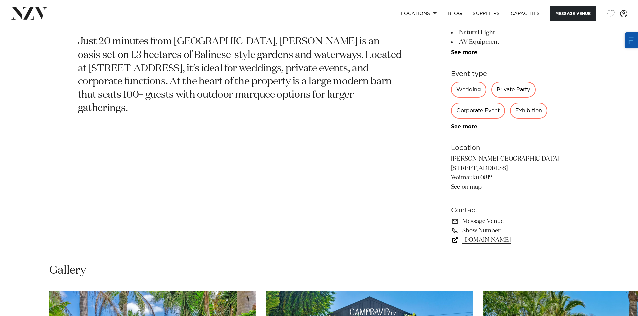
click at [485, 240] on link "CampDavid.nz" at bounding box center [505, 240] width 109 height 9
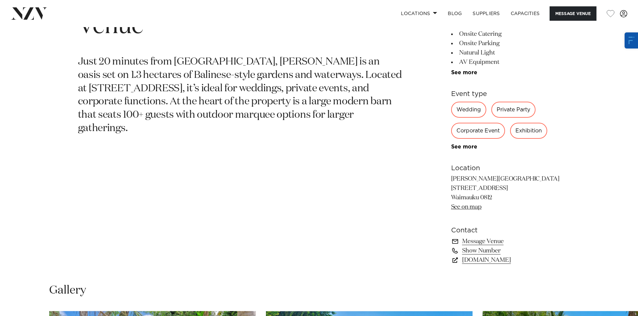
scroll to position [435, 0]
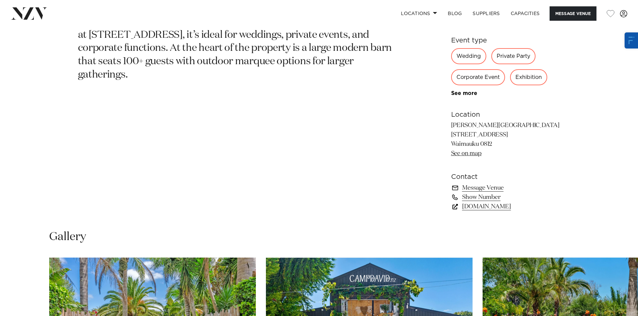
drag, startPoint x: 487, startPoint y: 206, endPoint x: 478, endPoint y: 203, distance: 9.3
click at [487, 206] on link "CampDavid.nz" at bounding box center [505, 206] width 109 height 9
click at [490, 197] on link "Show Number" at bounding box center [505, 197] width 109 height 9
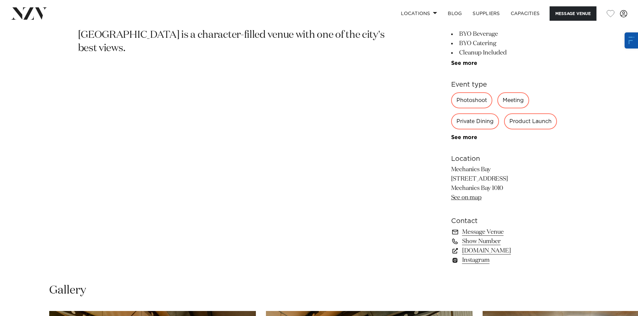
scroll to position [469, 0]
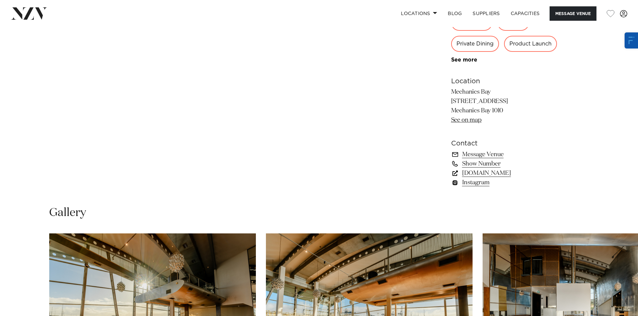
click at [510, 174] on link "mechanicsbay.co.nz" at bounding box center [505, 173] width 109 height 9
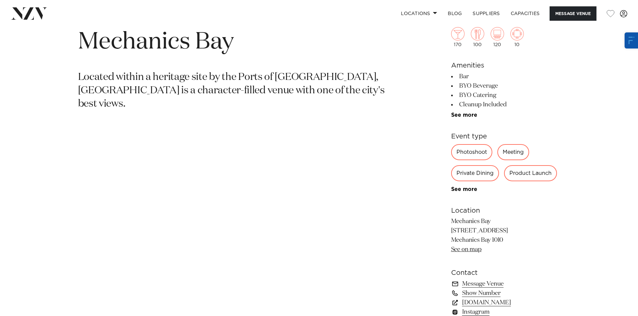
scroll to position [335, 0]
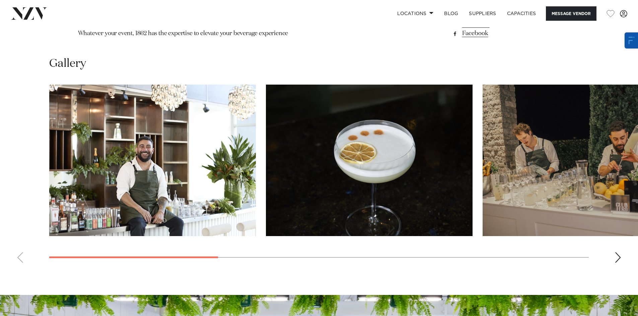
scroll to position [435, 0]
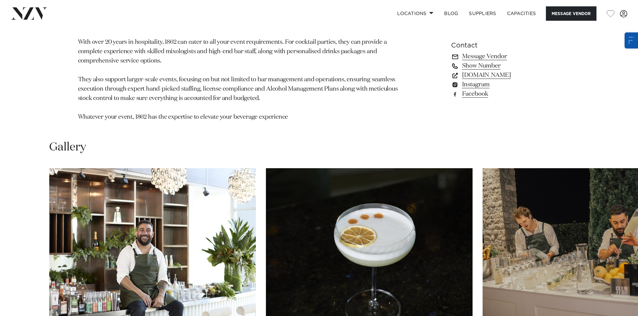
click at [480, 68] on link "Show Number" at bounding box center [505, 65] width 109 height 9
click at [468, 55] on link "Message Vendor" at bounding box center [505, 56] width 109 height 9
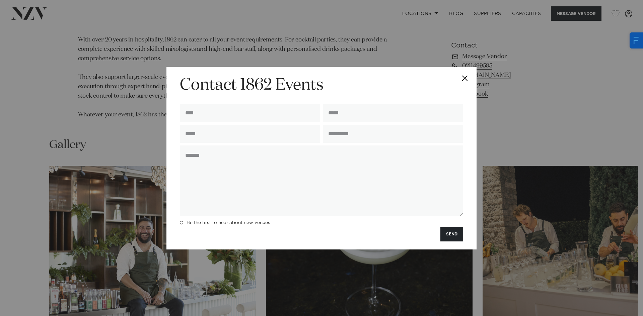
click at [464, 80] on button "Close" at bounding box center [464, 78] width 23 height 23
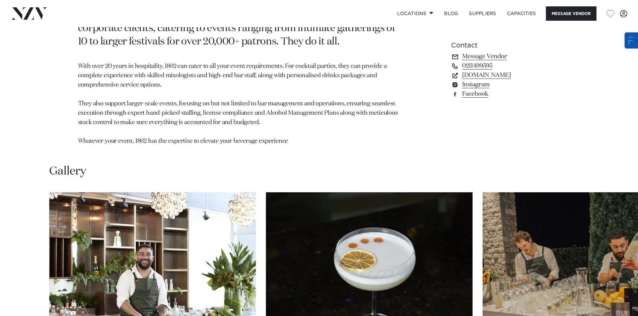
scroll to position [505, 0]
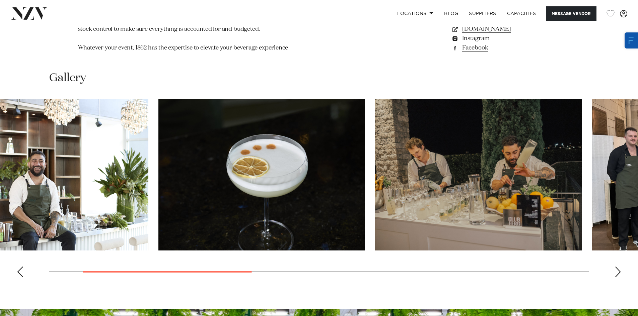
click at [195, 206] on img "2 / 8" at bounding box center [261, 175] width 207 height 152
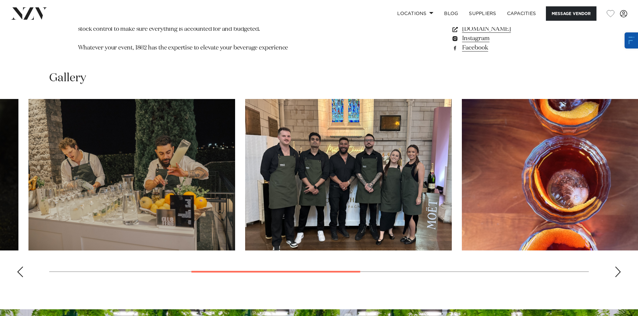
click at [304, 175] on img "4 / 8" at bounding box center [348, 175] width 207 height 152
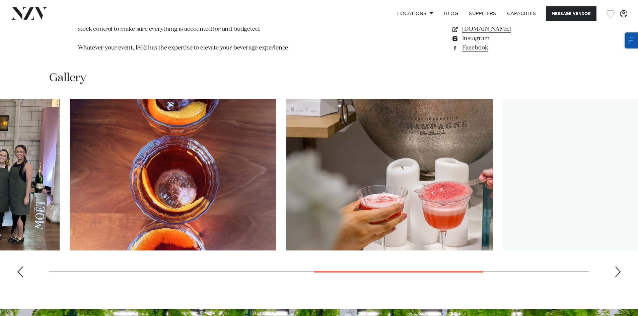
click at [100, 154] on img "5 / 8" at bounding box center [173, 175] width 207 height 152
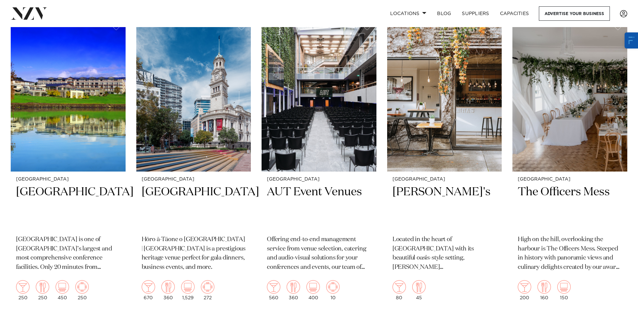
scroll to position [4449, 0]
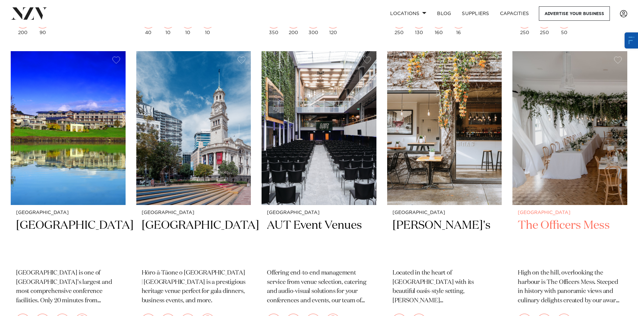
click at [599, 135] on img at bounding box center [569, 128] width 115 height 154
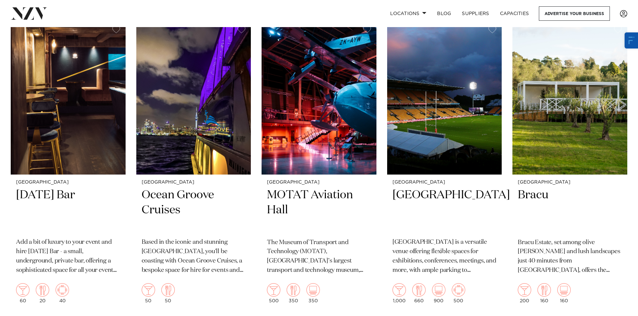
scroll to position [4783, 0]
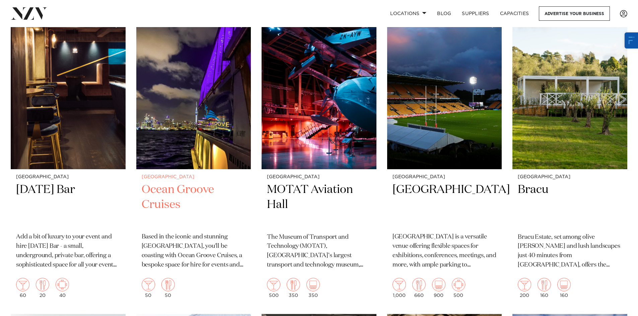
click at [151, 182] on h2 "Ocean Groove Cruises" at bounding box center [194, 204] width 104 height 45
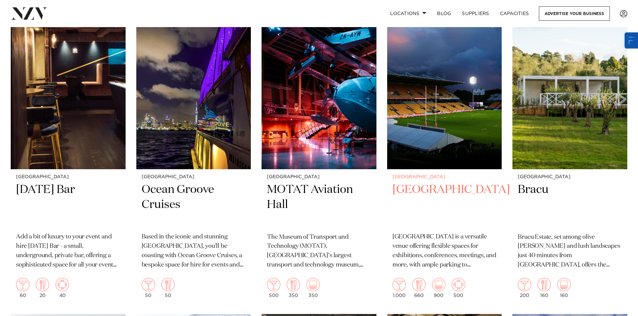
click at [418, 182] on h2 "[GEOGRAPHIC_DATA]" at bounding box center [444, 204] width 104 height 45
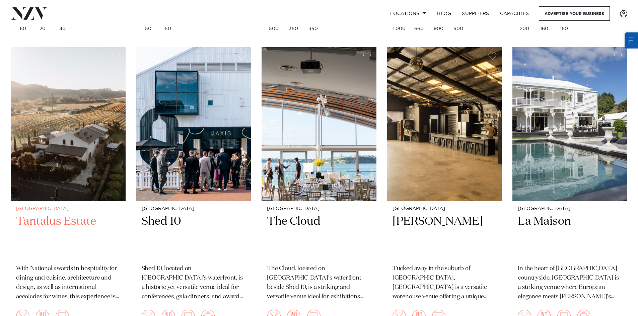
scroll to position [5051, 0]
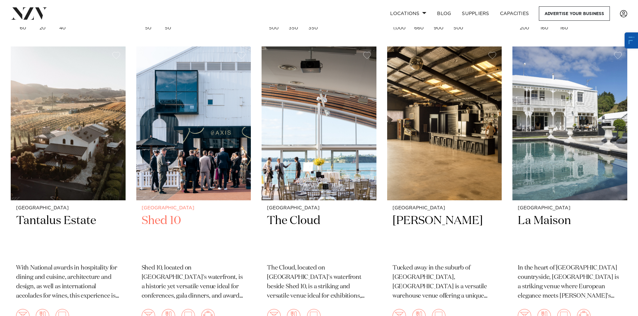
drag, startPoint x: 160, startPoint y: 192, endPoint x: 168, endPoint y: 168, distance: 24.8
click at [160, 214] on h2 "Shed 10" at bounding box center [194, 236] width 104 height 45
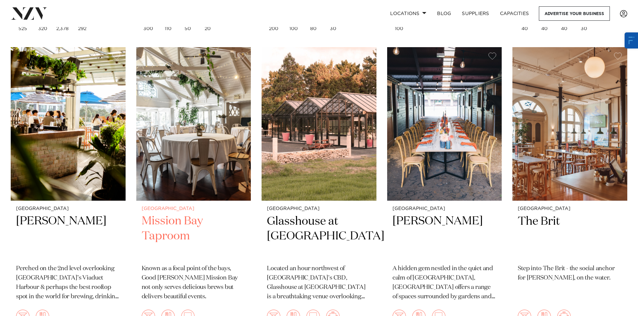
scroll to position [5687, 0]
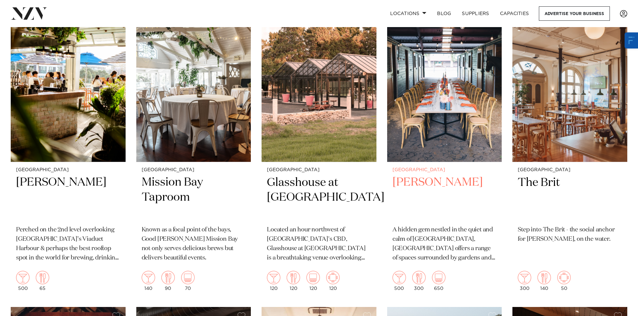
click at [443, 106] on img at bounding box center [444, 85] width 115 height 154
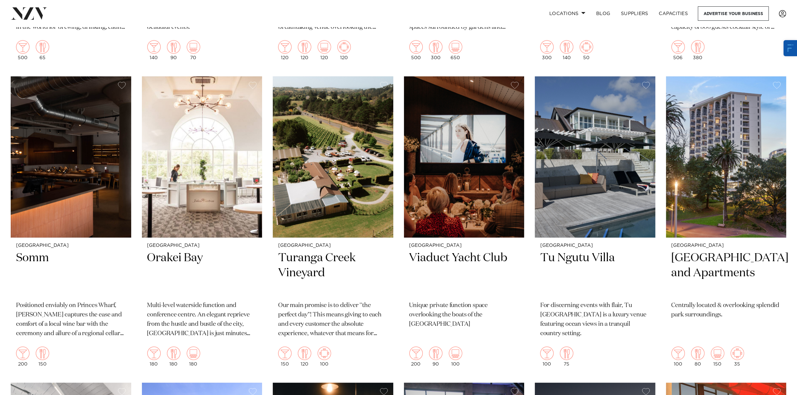
scroll to position [5128, 0]
click at [197, 198] on img at bounding box center [202, 156] width 121 height 161
click at [320, 195] on img at bounding box center [333, 156] width 121 height 161
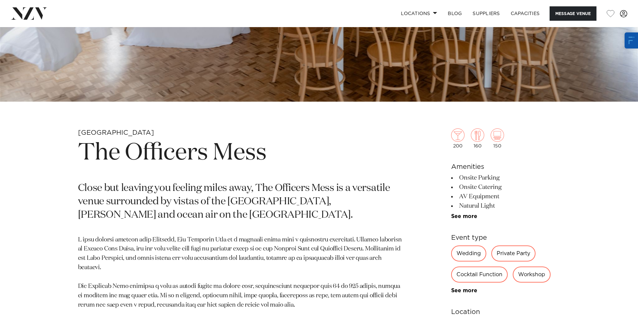
scroll to position [268, 0]
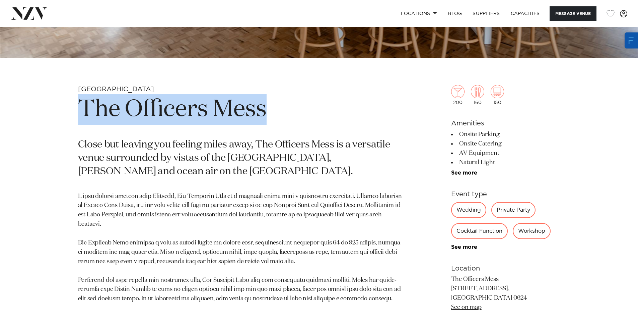
drag, startPoint x: 269, startPoint y: 112, endPoint x: 80, endPoint y: 115, distance: 188.2
click at [80, 115] on h1 "The Officers Mess" at bounding box center [240, 109] width 325 height 31
copy h1 "The Officers Mess"
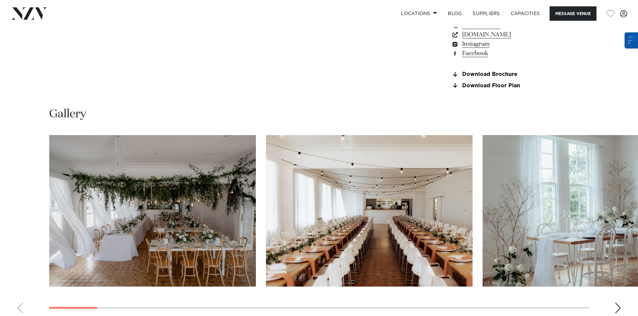
drag, startPoint x: 304, startPoint y: 206, endPoint x: 314, endPoint y: 268, distance: 62.7
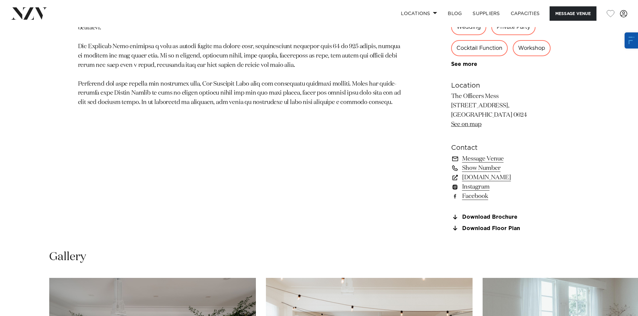
scroll to position [398, 0]
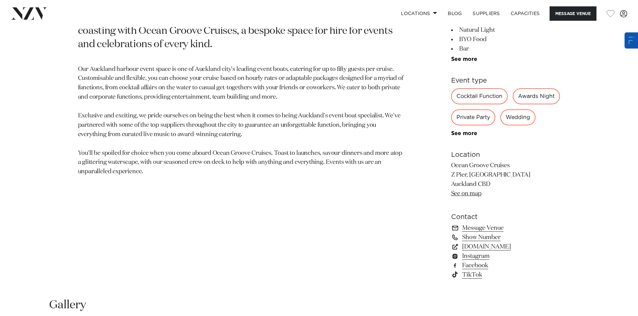
scroll to position [402, 0]
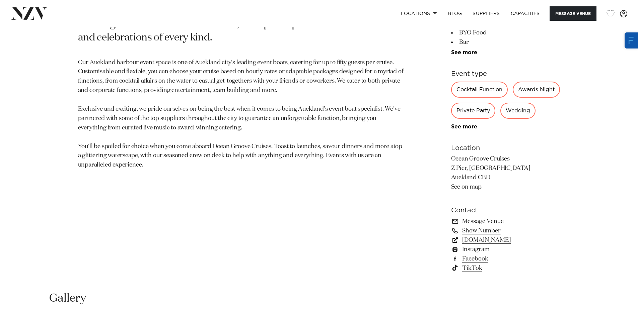
click at [487, 245] on link "[DOMAIN_NAME]" at bounding box center [505, 240] width 109 height 9
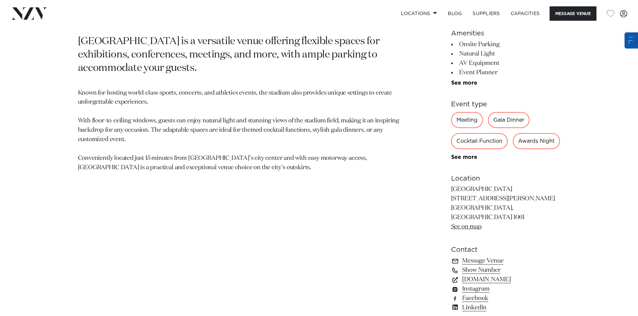
scroll to position [435, 0]
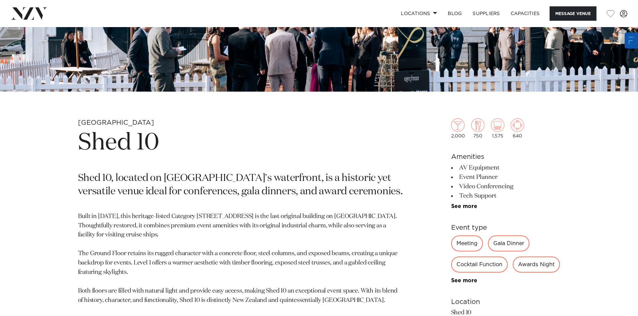
scroll to position [435, 0]
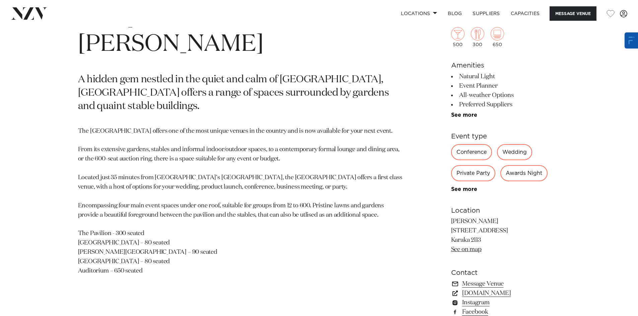
scroll to position [335, 0]
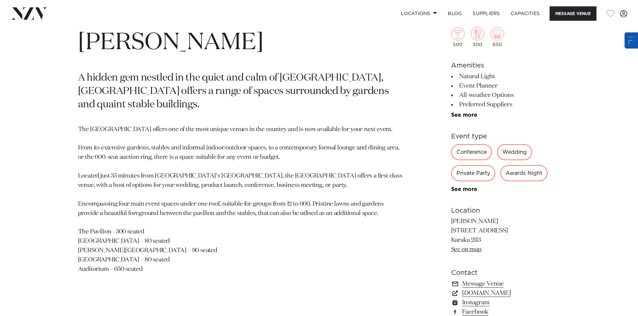
click at [199, 54] on h1 "Karaka Pavilion" at bounding box center [240, 42] width 325 height 31
click at [199, 48] on h1 "Karaka Pavilion" at bounding box center [240, 42] width 325 height 31
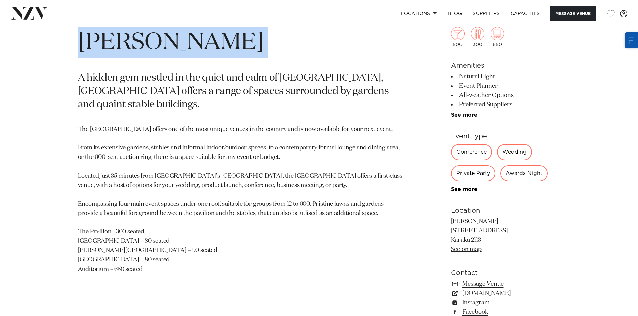
click at [199, 48] on h1 "Karaka Pavilion" at bounding box center [240, 42] width 325 height 31
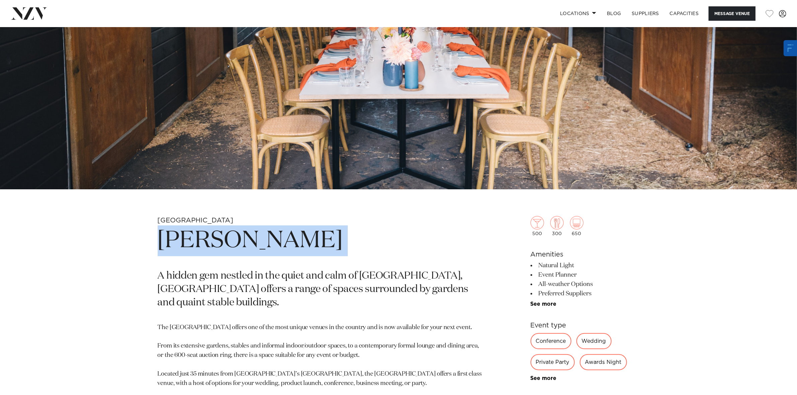
scroll to position [167, 0]
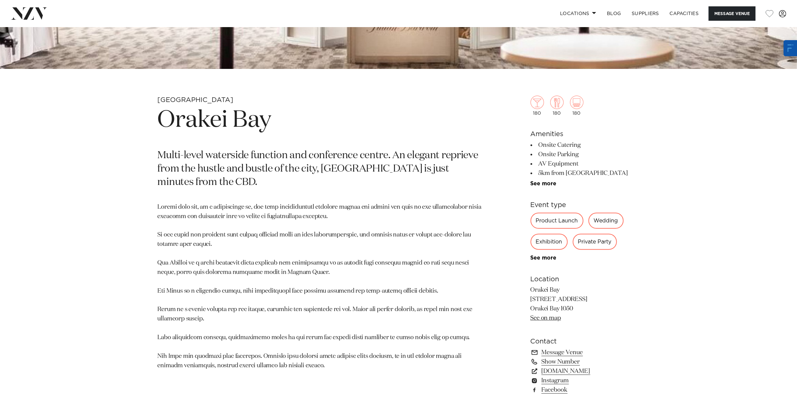
scroll to position [335, 0]
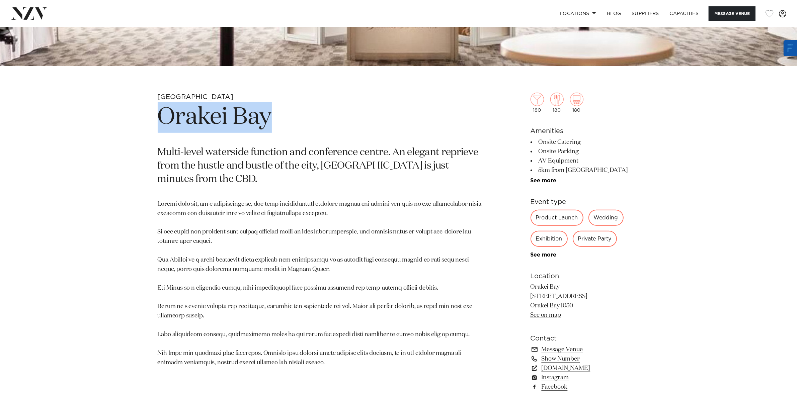
drag, startPoint x: 273, startPoint y: 119, endPoint x: 107, endPoint y: 123, distance: 165.8
click at [107, 123] on div "[GEOGRAPHIC_DATA] [GEOGRAPHIC_DATA] Multi-level waterside function and conferen…" at bounding box center [398, 253] width 797 height 321
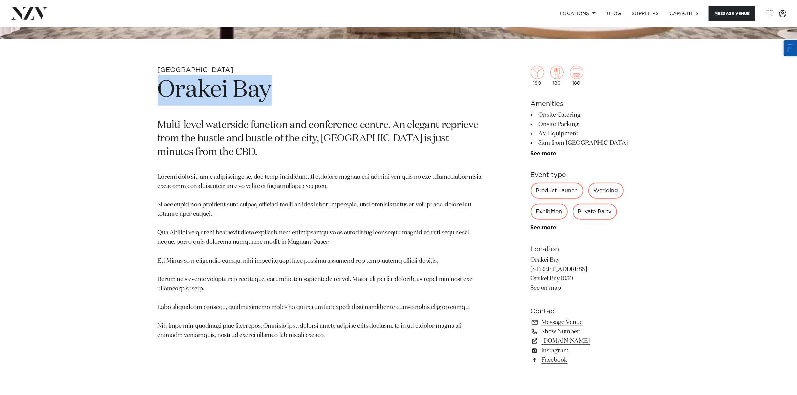
scroll to position [377, 0]
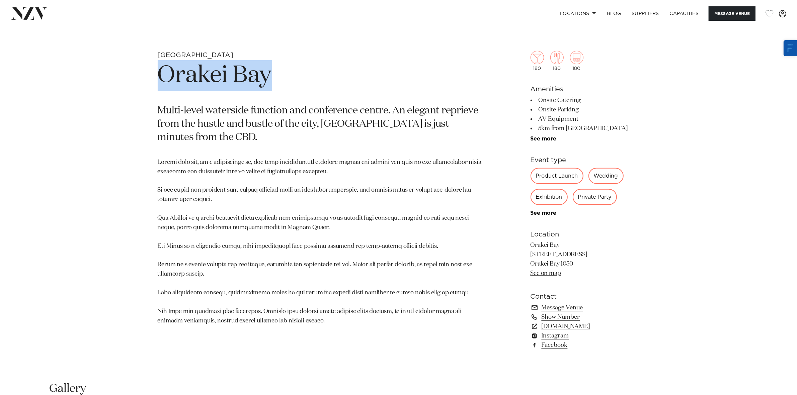
copy h1 "Orakei Bay"
drag, startPoint x: 561, startPoint y: 324, endPoint x: 548, endPoint y: 307, distance: 21.2
click at [561, 324] on link "[DOMAIN_NAME]" at bounding box center [585, 326] width 109 height 9
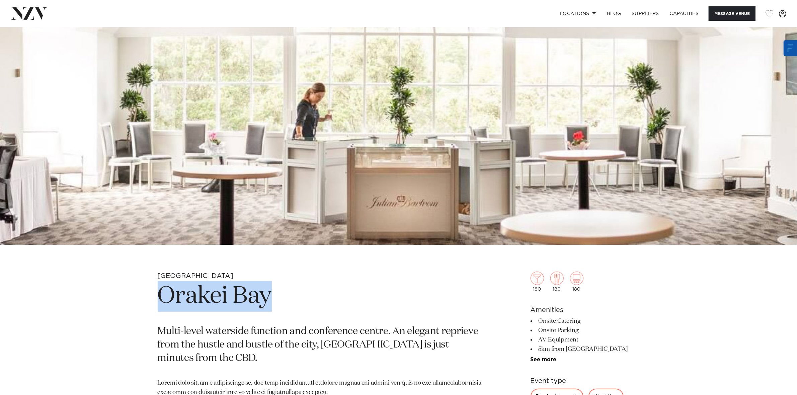
scroll to position [84, 0]
